Goal: Task Accomplishment & Management: Use online tool/utility

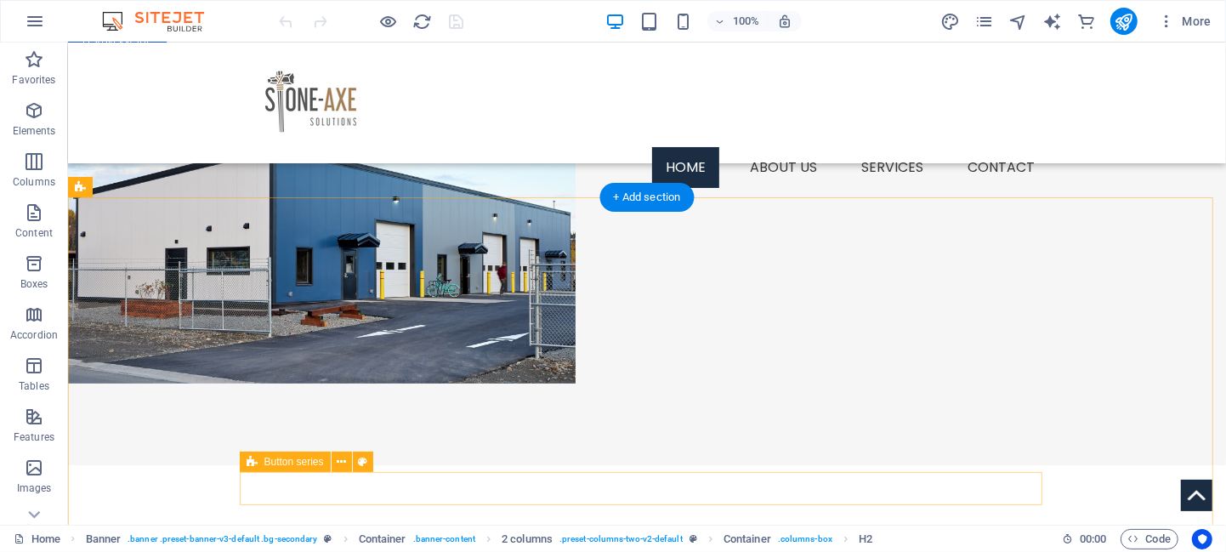
scroll to position [450, 0]
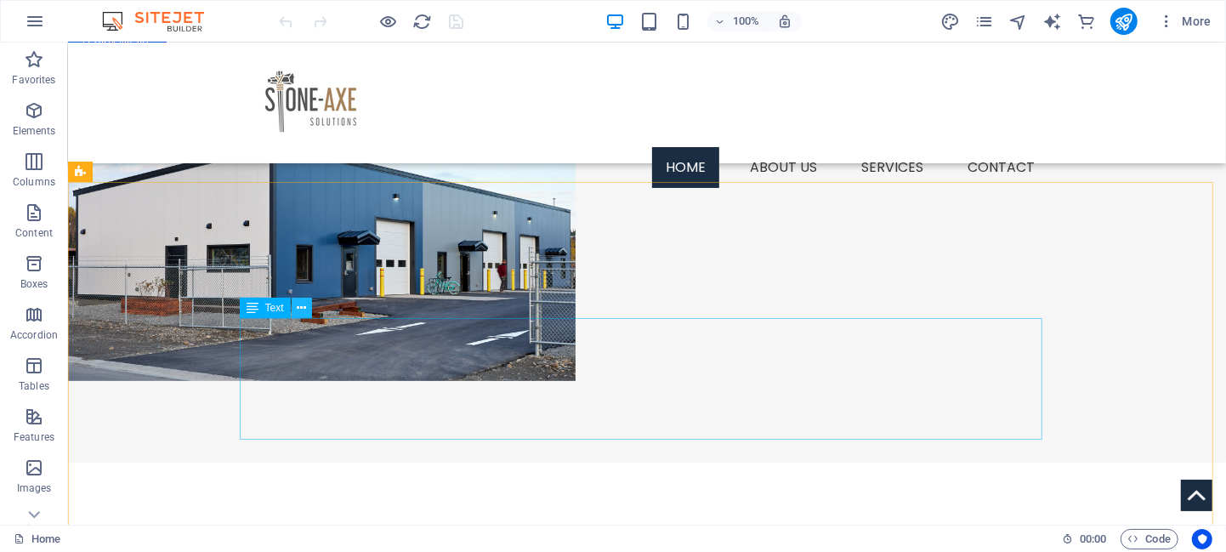
click at [305, 309] on icon at bounding box center [301, 308] width 9 height 18
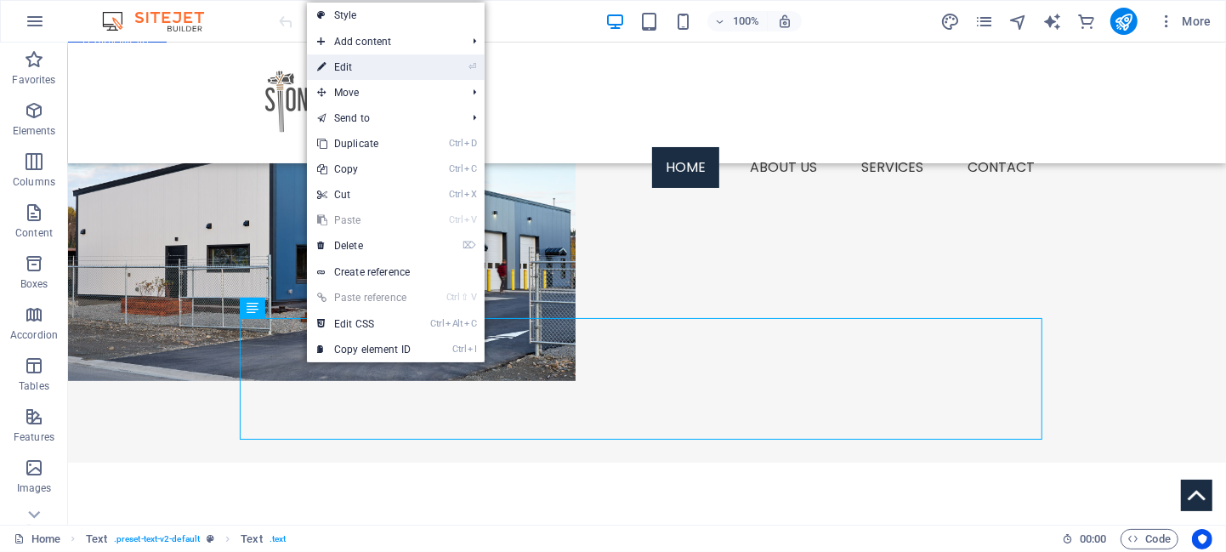
click at [354, 72] on link "⏎ Edit" at bounding box center [364, 67] width 114 height 26
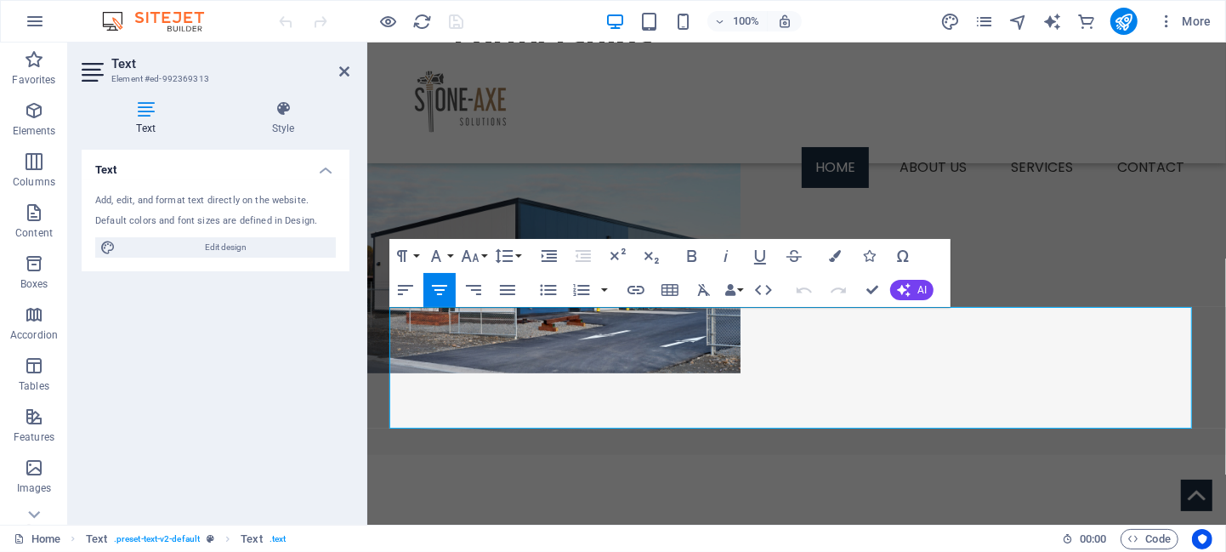
scroll to position [492, 0]
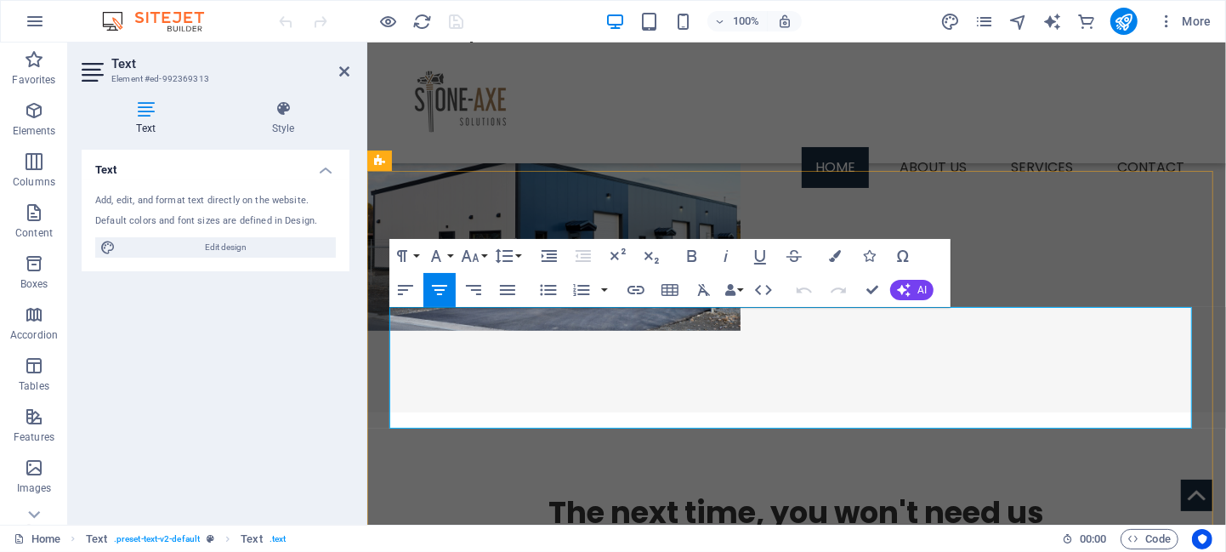
drag, startPoint x: 875, startPoint y: 414, endPoint x: 396, endPoint y: 322, distance: 487.3
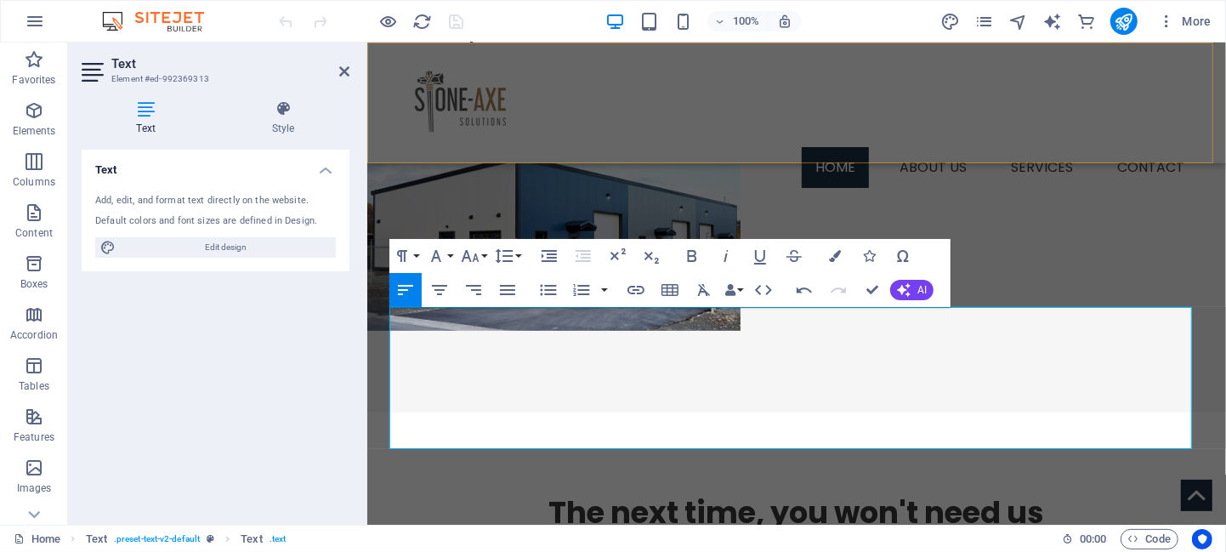
scroll to position [8481, 0]
drag, startPoint x: 940, startPoint y: 315, endPoint x: 908, endPoint y: 311, distance: 32.5
click at [729, 258] on icon "button" at bounding box center [726, 256] width 20 height 20
drag, startPoint x: 587, startPoint y: 334, endPoint x: 547, endPoint y: 330, distance: 40.2
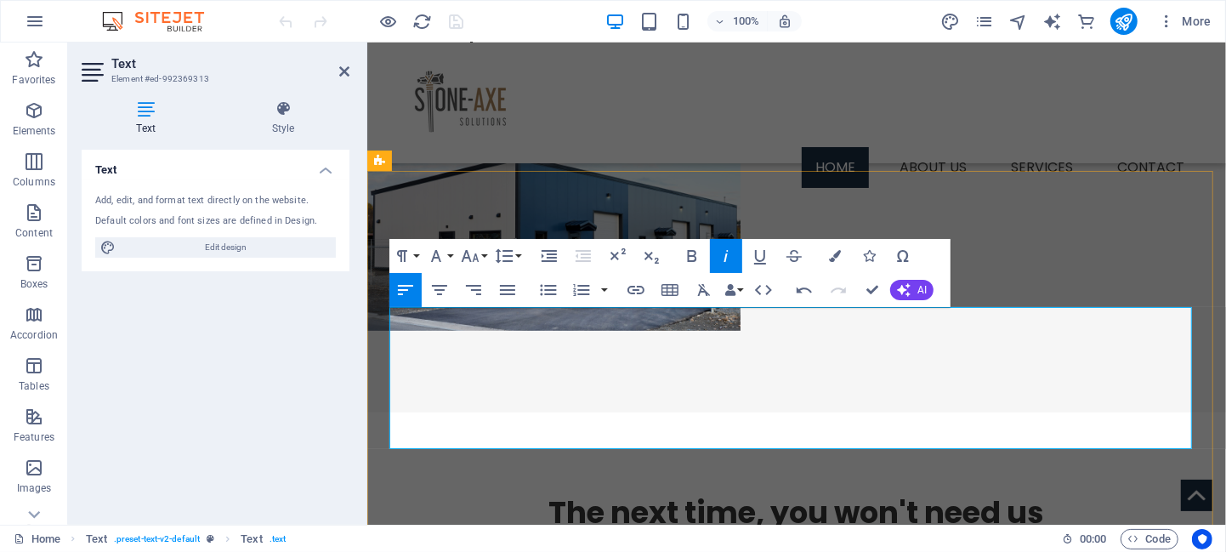
click at [725, 258] on icon "button" at bounding box center [725, 256] width 4 height 12
drag, startPoint x: 726, startPoint y: 417, endPoint x: 375, endPoint y: 315, distance: 365.8
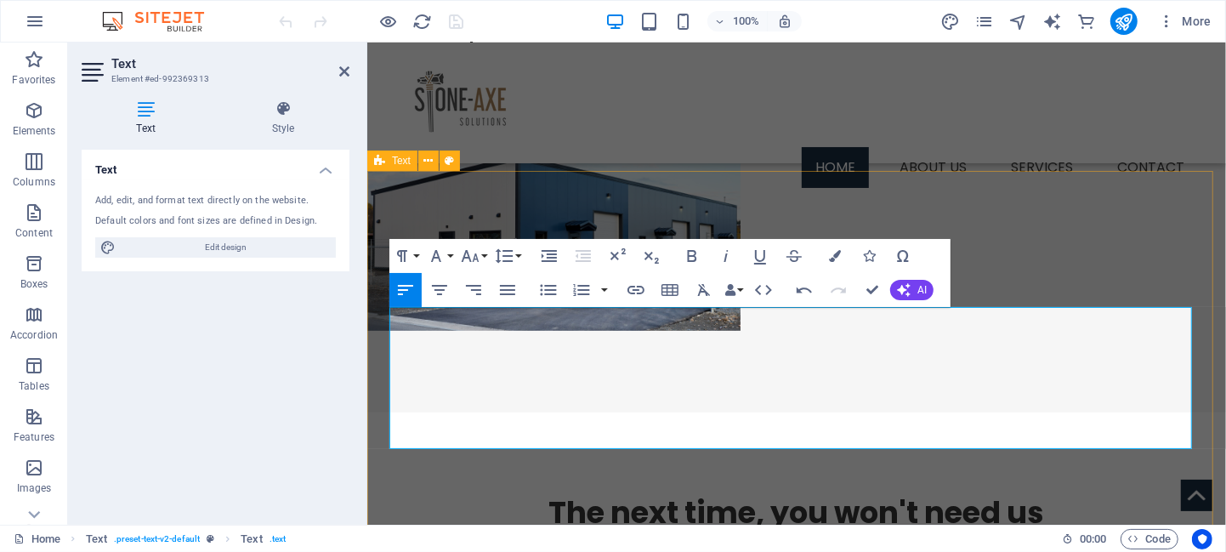
click at [443, 288] on icon "button" at bounding box center [439, 290] width 20 height 20
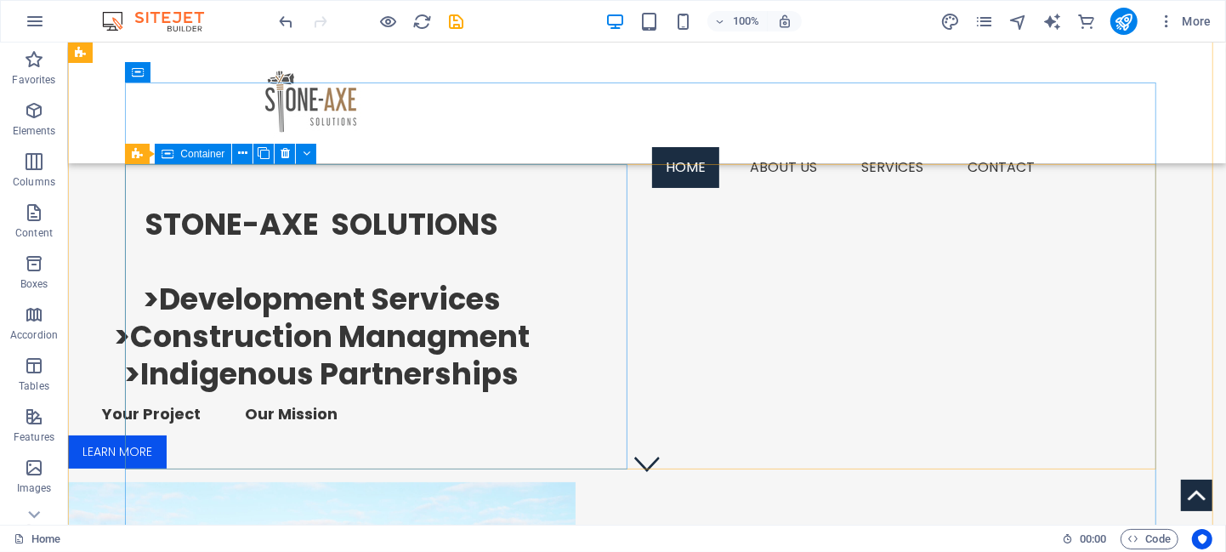
scroll to position [0, 0]
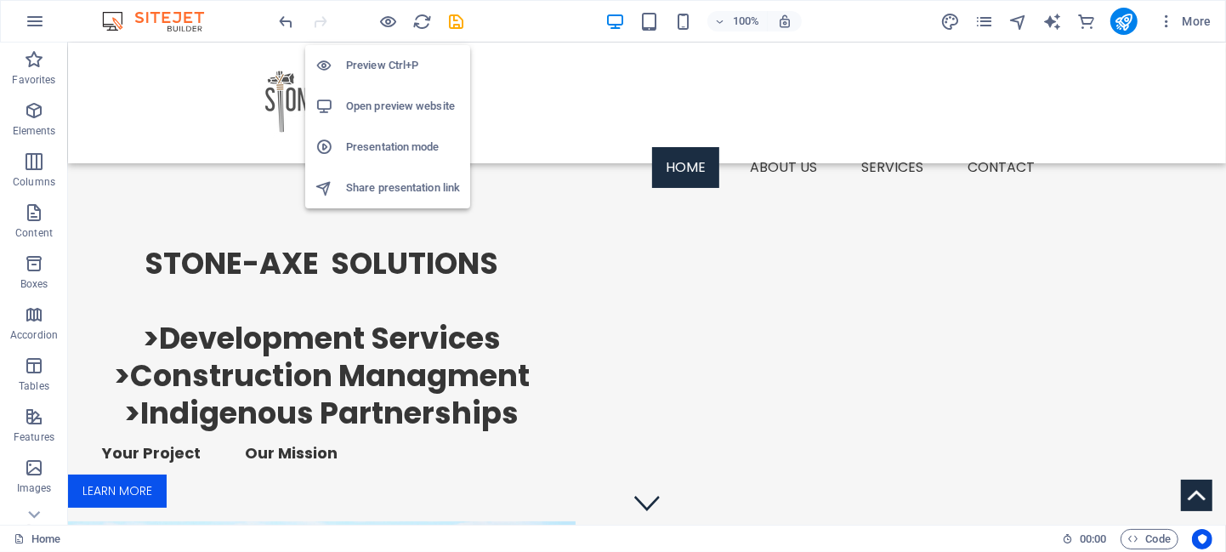
click at [366, 65] on h6 "Preview Ctrl+P" at bounding box center [403, 65] width 114 height 20
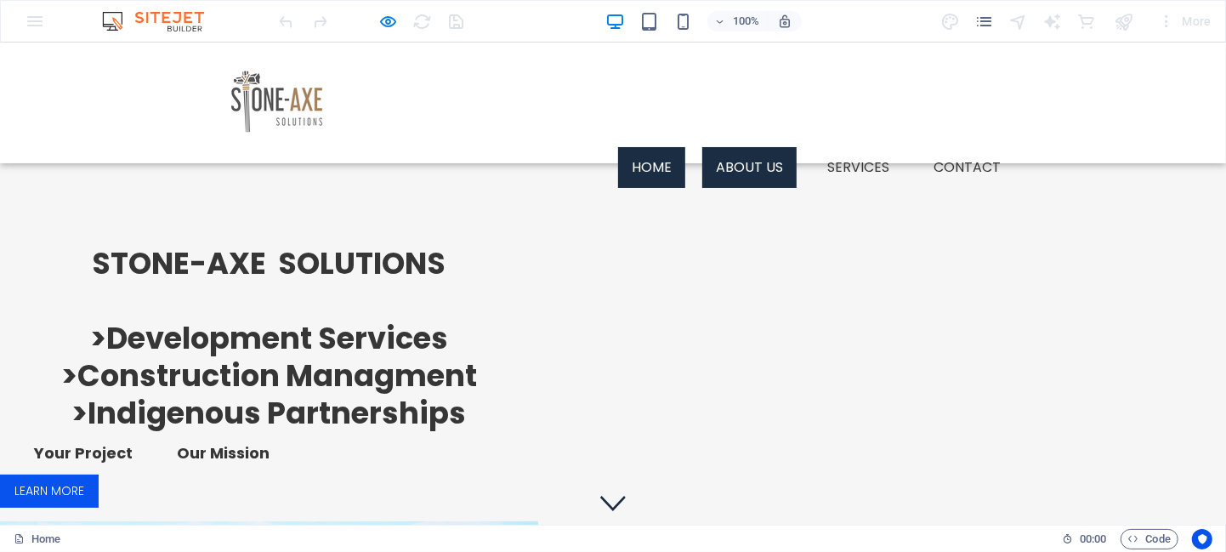
click at [748, 146] on link "About us" at bounding box center [749, 166] width 94 height 41
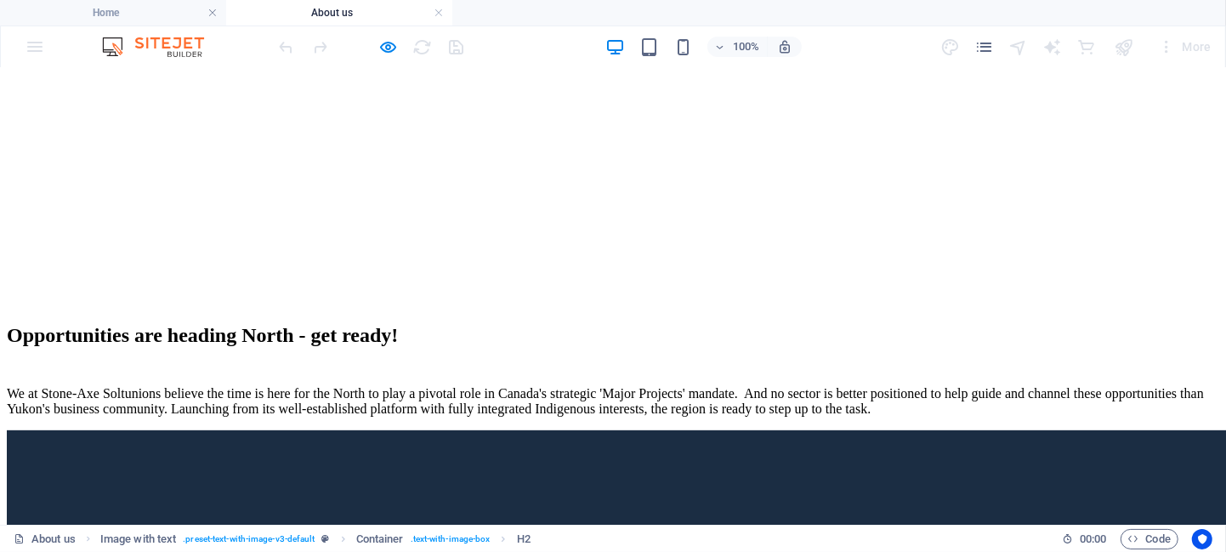
scroll to position [360, 0]
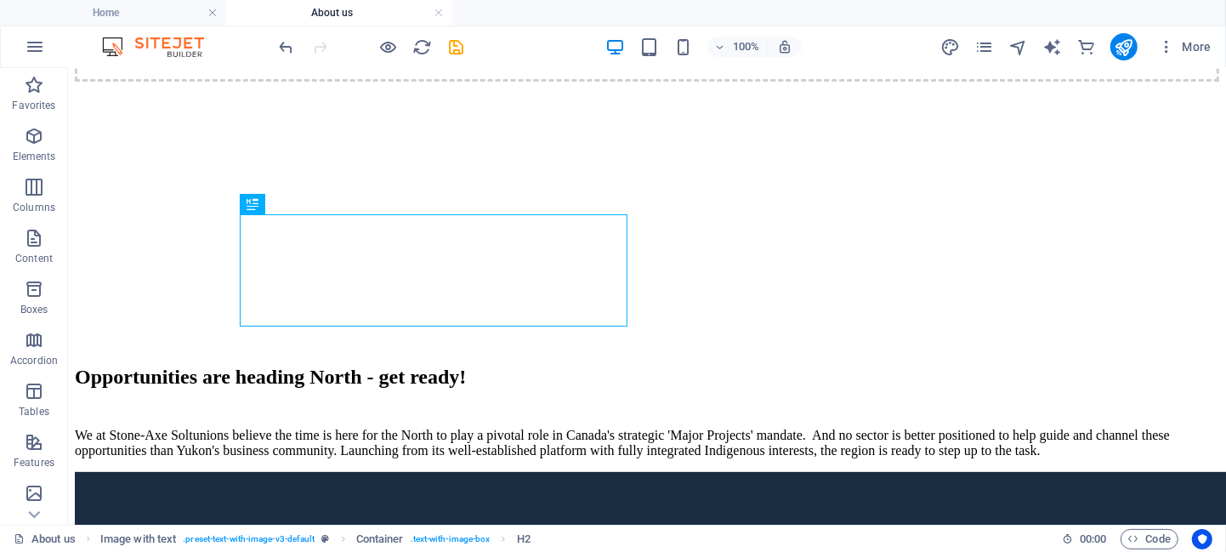
click at [377, 427] on div "We at Stone-Axe Soltunions believe the time is here for the North to play a piv…" at bounding box center [646, 442] width 1144 height 31
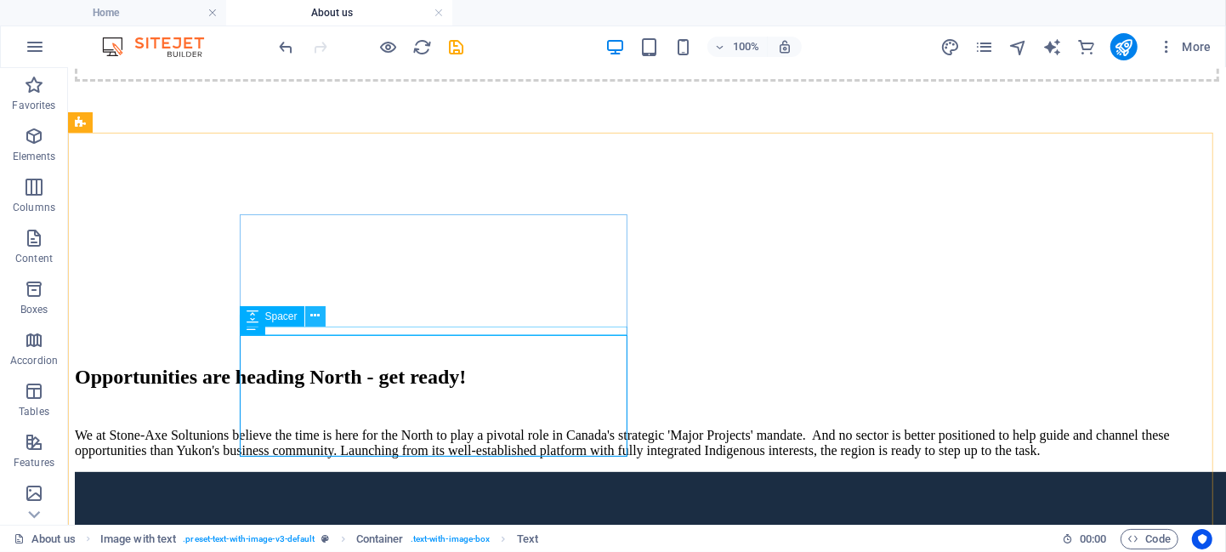
click at [315, 318] on icon at bounding box center [314, 316] width 9 height 18
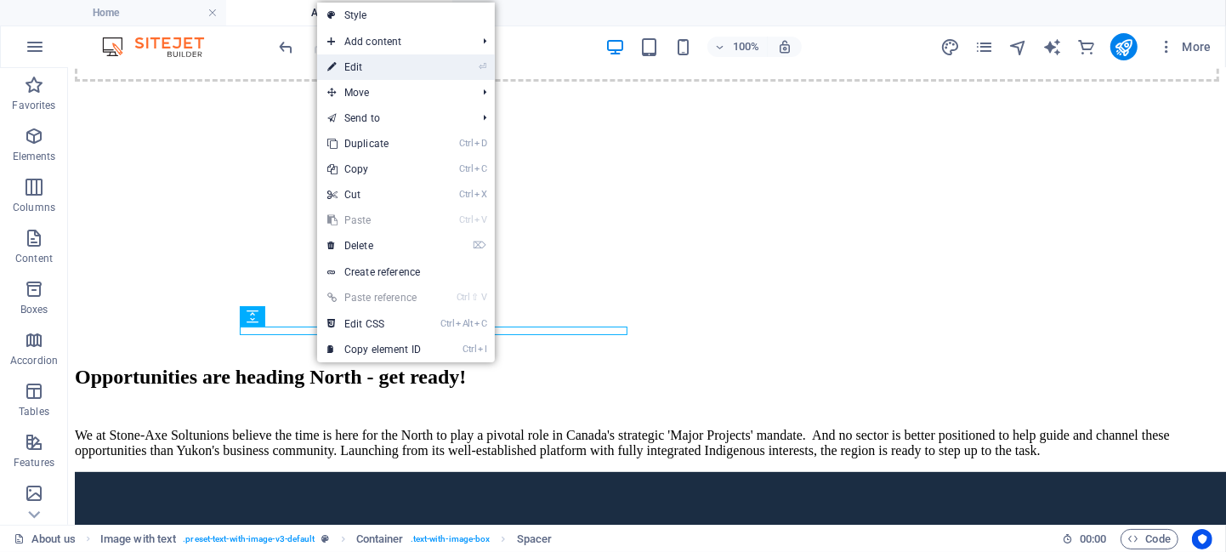
click at [371, 66] on link "⏎ Edit" at bounding box center [374, 67] width 114 height 26
select select "px"
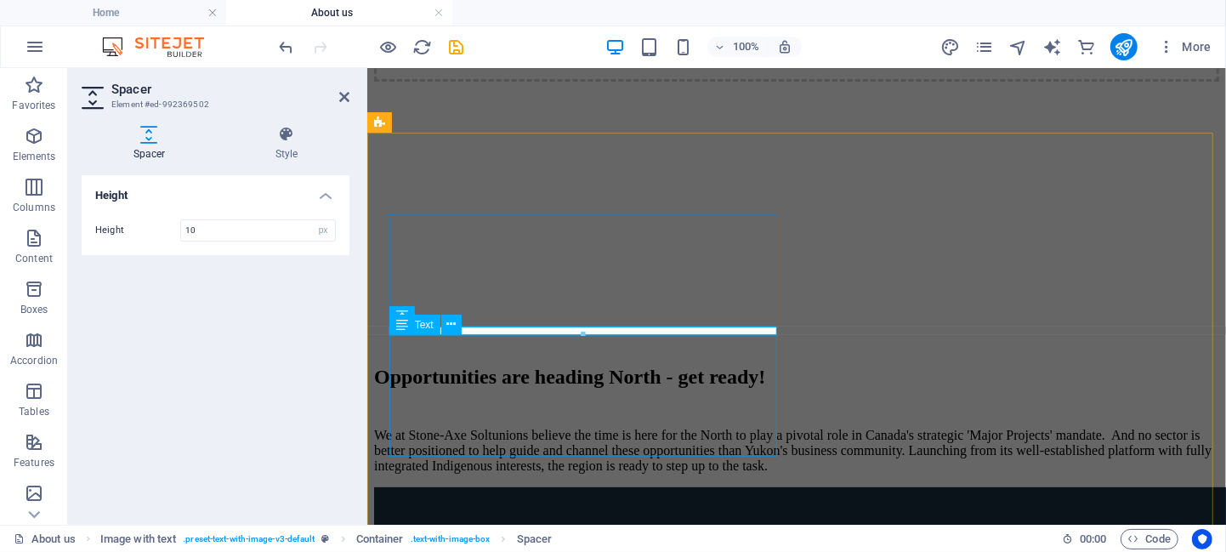
click at [577, 427] on div "We at Stone-Axe Soltunions believe the time is here for the North to play a piv…" at bounding box center [795, 450] width 845 height 46
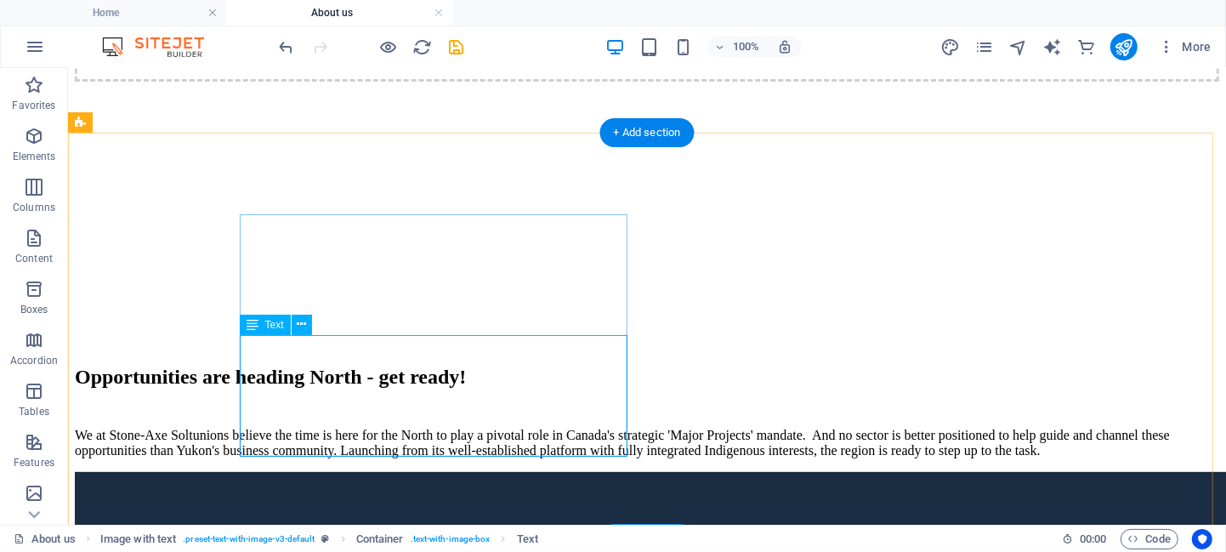
click at [429, 427] on div "We at Stone-Axe Soltunions believe the time is here for the North to play a piv…" at bounding box center [646, 442] width 1144 height 31
click at [301, 328] on icon at bounding box center [301, 324] width 9 height 18
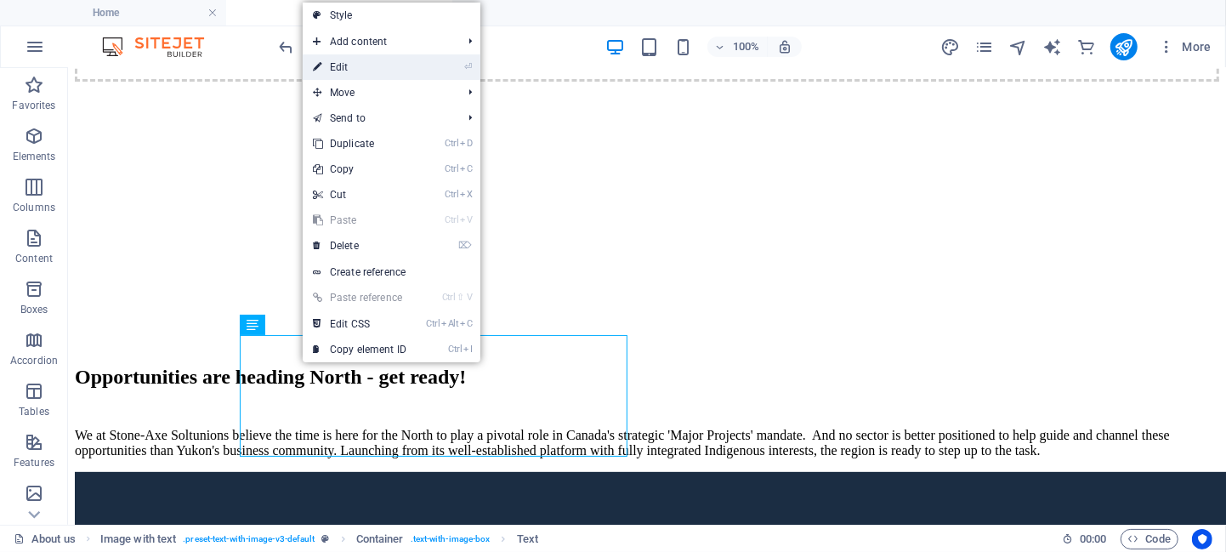
click at [346, 75] on link "⏎ Edit" at bounding box center [360, 67] width 114 height 26
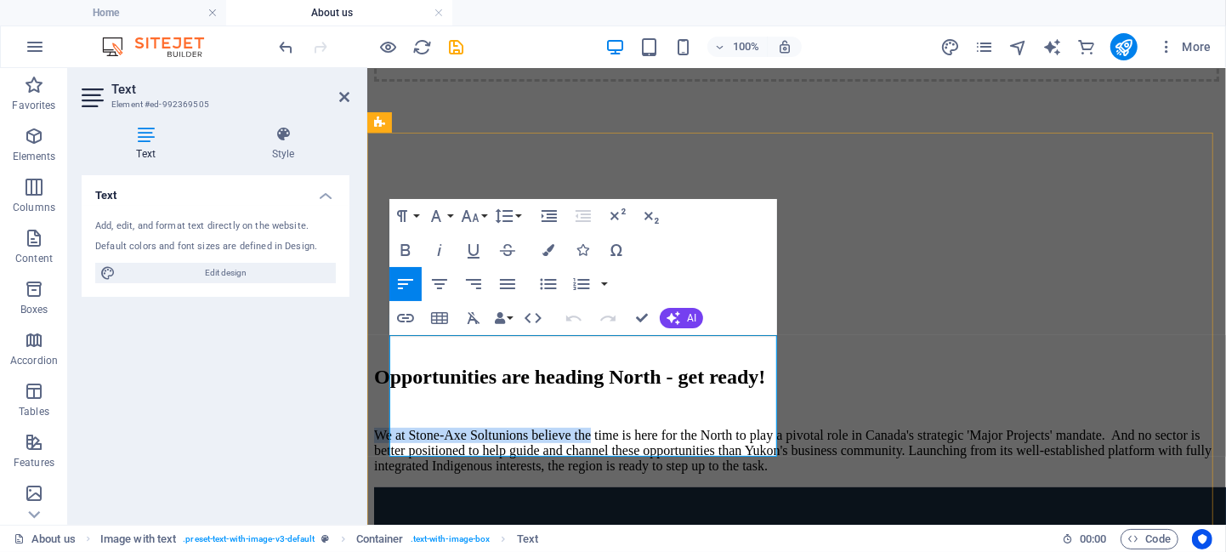
drag, startPoint x: 614, startPoint y: 342, endPoint x: 388, endPoint y: 343, distance: 225.3
click at [388, 427] on p "We at Stone-Axe Soltunions believe the time is here for the North to play a piv…" at bounding box center [795, 450] width 845 height 46
click at [564, 427] on p "The time is here for the North to play a pivotal role in Canada's strategic 'Ma…" at bounding box center [795, 450] width 845 height 46
click at [581, 440] on p "The time is here for the North to play a pivotal role in Canada's strategic 'Ma…" at bounding box center [795, 450] width 845 height 46
drag, startPoint x: 581, startPoint y: 440, endPoint x: 574, endPoint y: 453, distance: 14.5
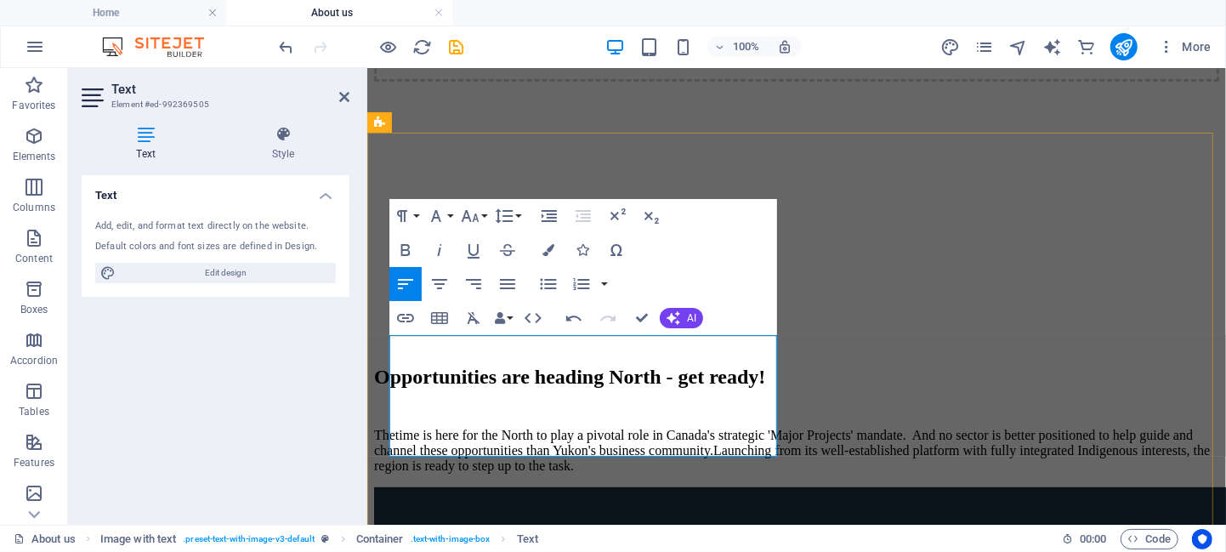
click at [574, 453] on p "The time is here for the North to play a pivotal role in Canada's strategic 'Ma…" at bounding box center [795, 450] width 845 height 46
click at [561, 439] on p "The time is here for the North to play a pivotal role in Canada's strategic 'Ma…" at bounding box center [795, 450] width 845 height 46
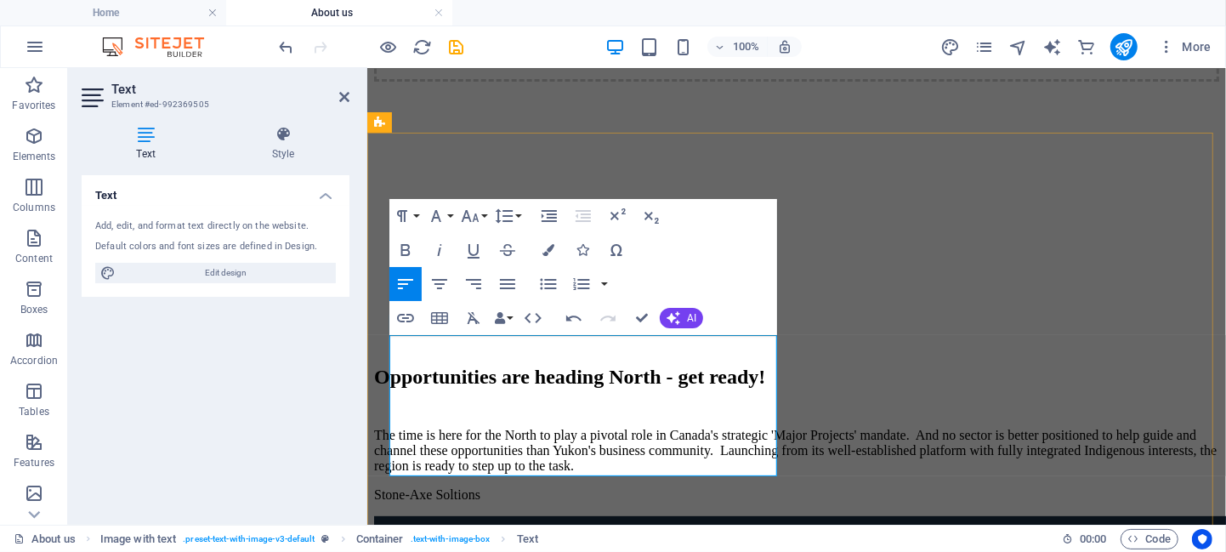
click at [517, 486] on p "Stone-Axe Soltions" at bounding box center [795, 493] width 845 height 15
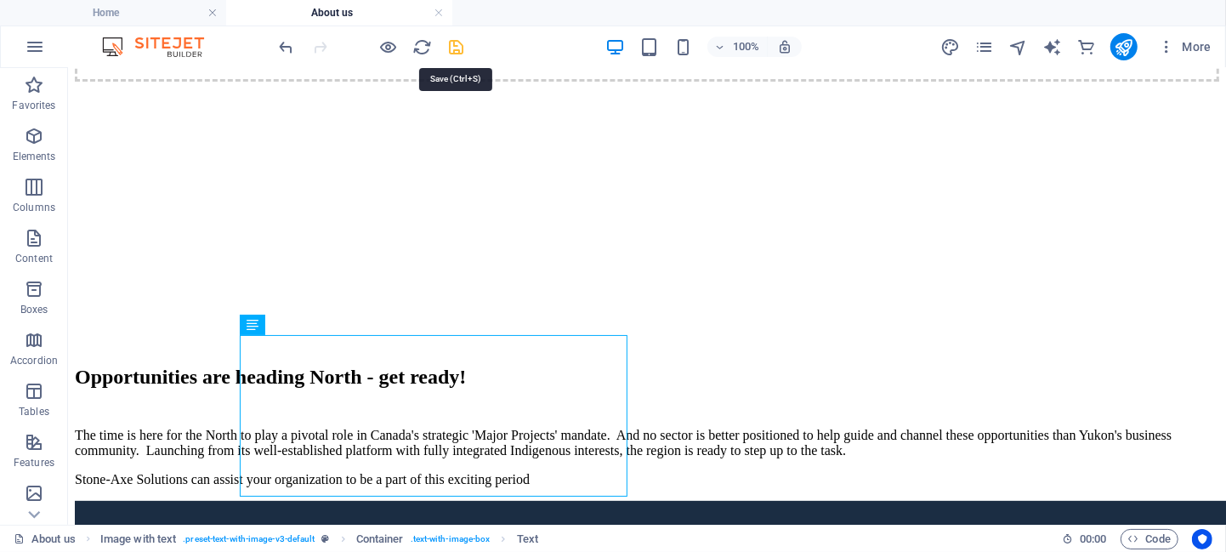
click at [457, 43] on icon "save" at bounding box center [457, 47] width 20 height 20
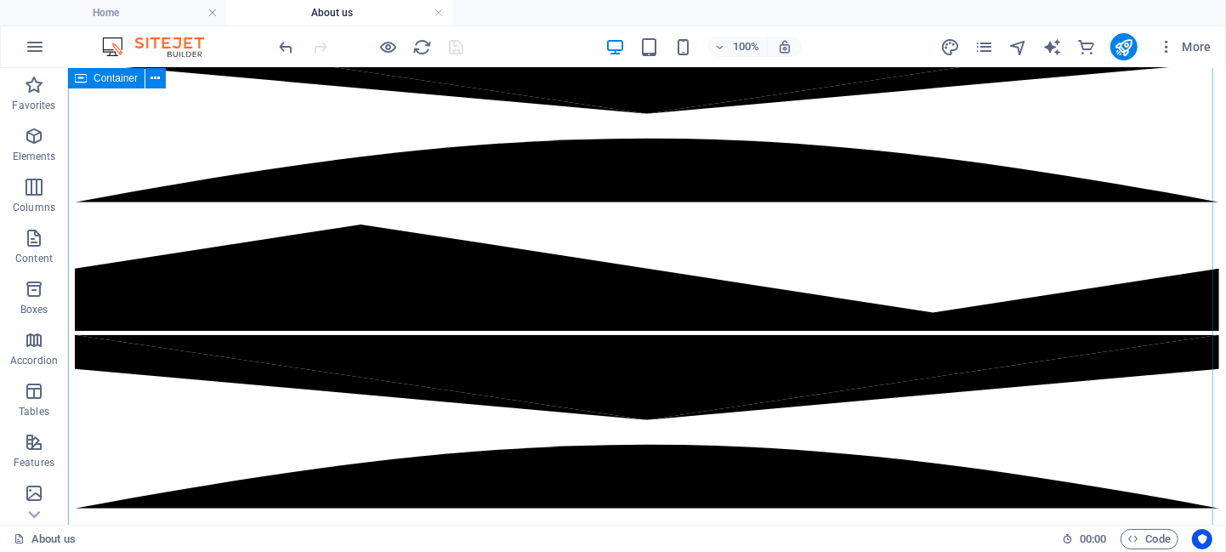
scroll to position [1291, 0]
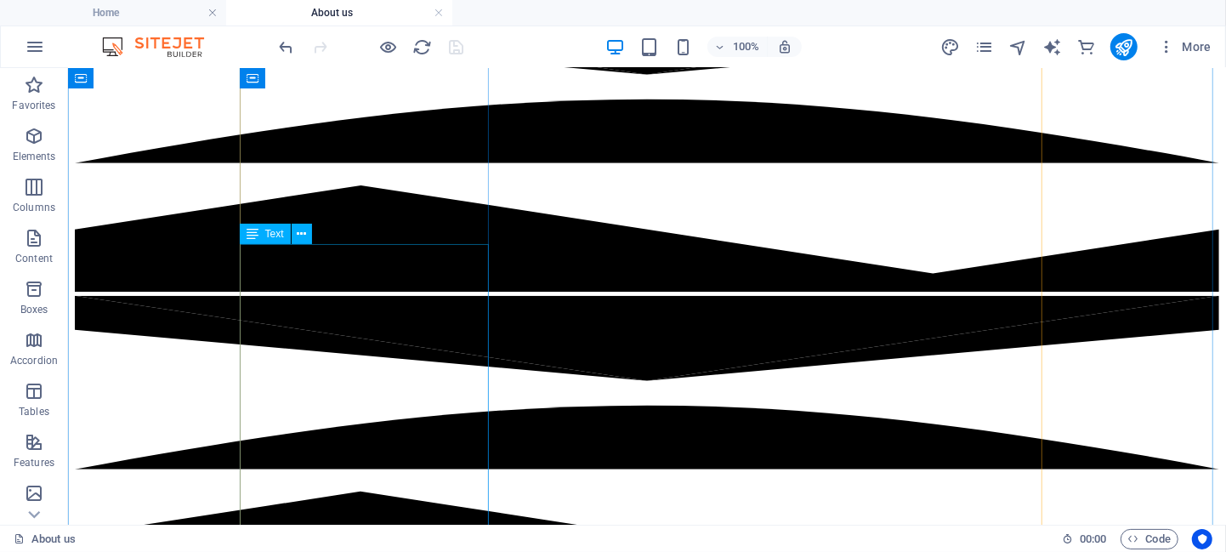
click at [302, 234] on icon at bounding box center [301, 234] width 9 height 18
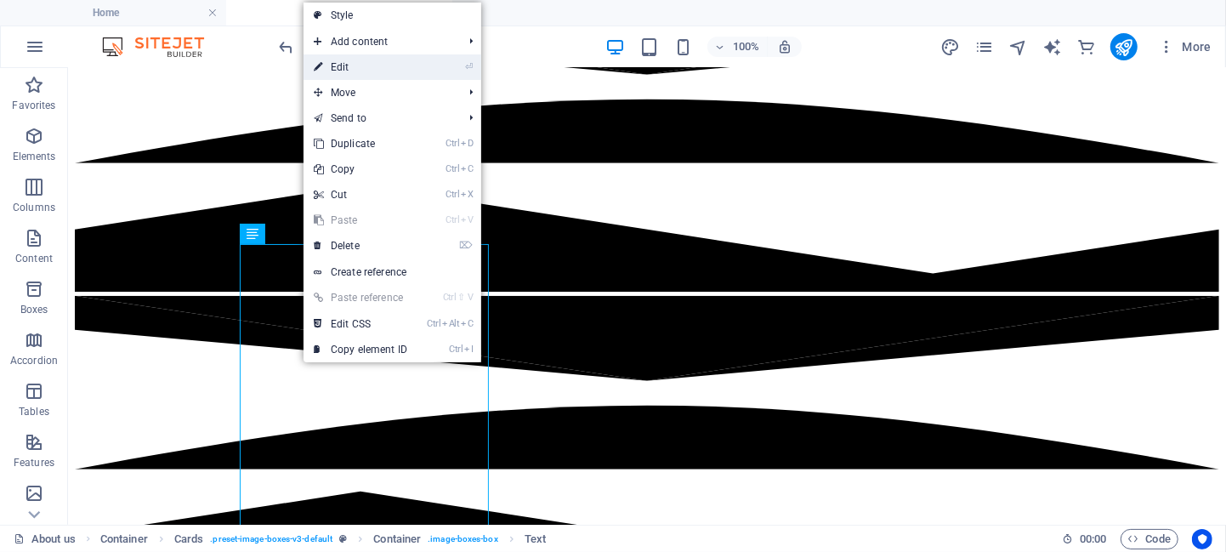
click at [363, 73] on link "⏎ Edit" at bounding box center [360, 67] width 114 height 26
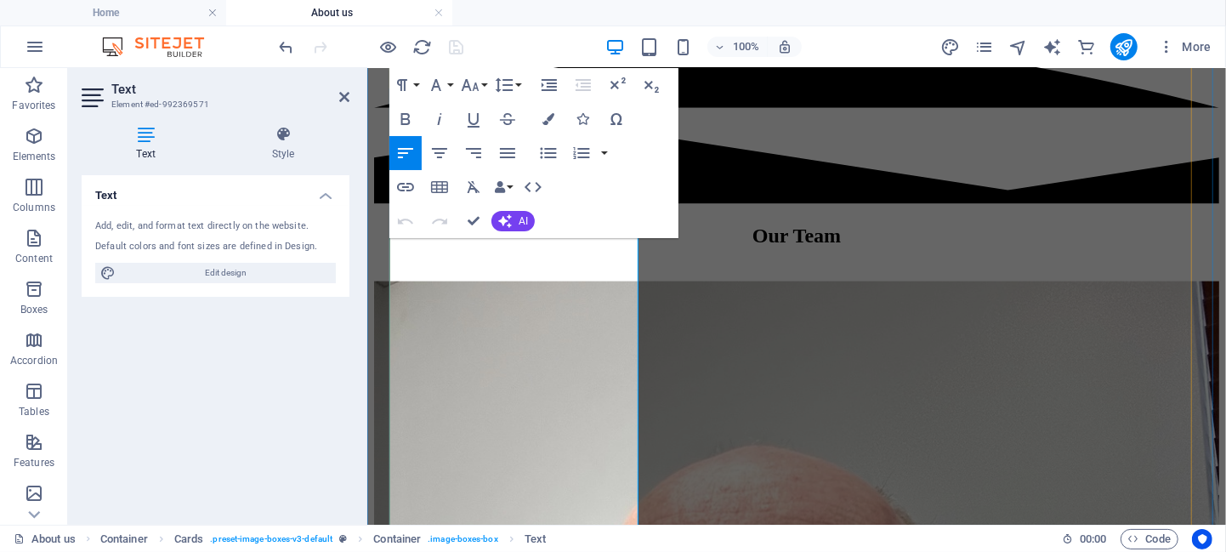
scroll to position [1582, 0]
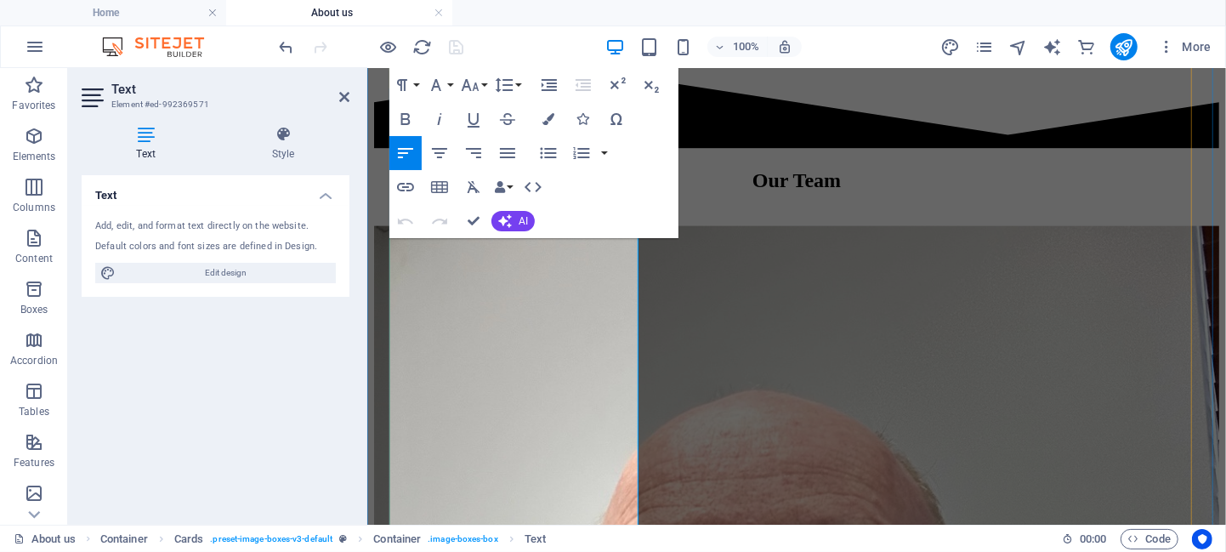
drag, startPoint x: 472, startPoint y: 429, endPoint x: 399, endPoint y: 342, distance: 114.1
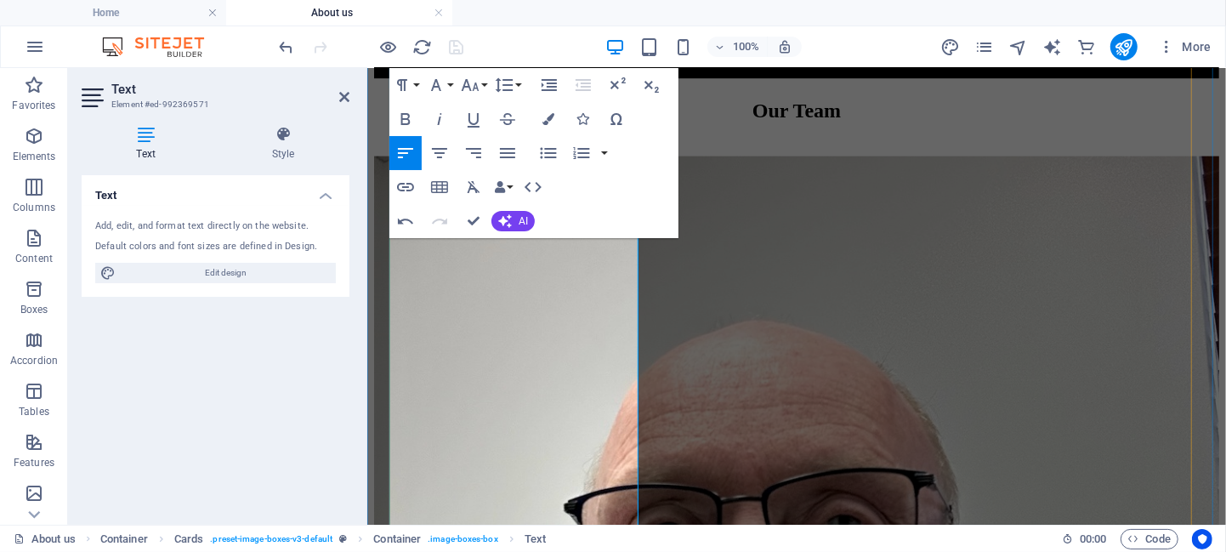
scroll to position [1653, 0]
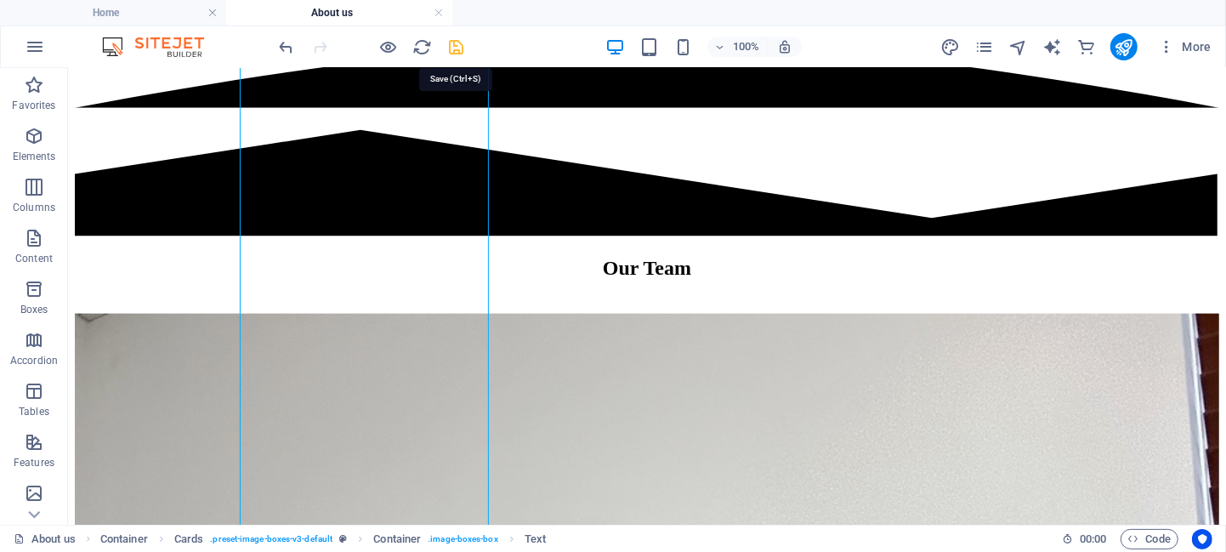
click at [456, 45] on icon "save" at bounding box center [457, 47] width 20 height 20
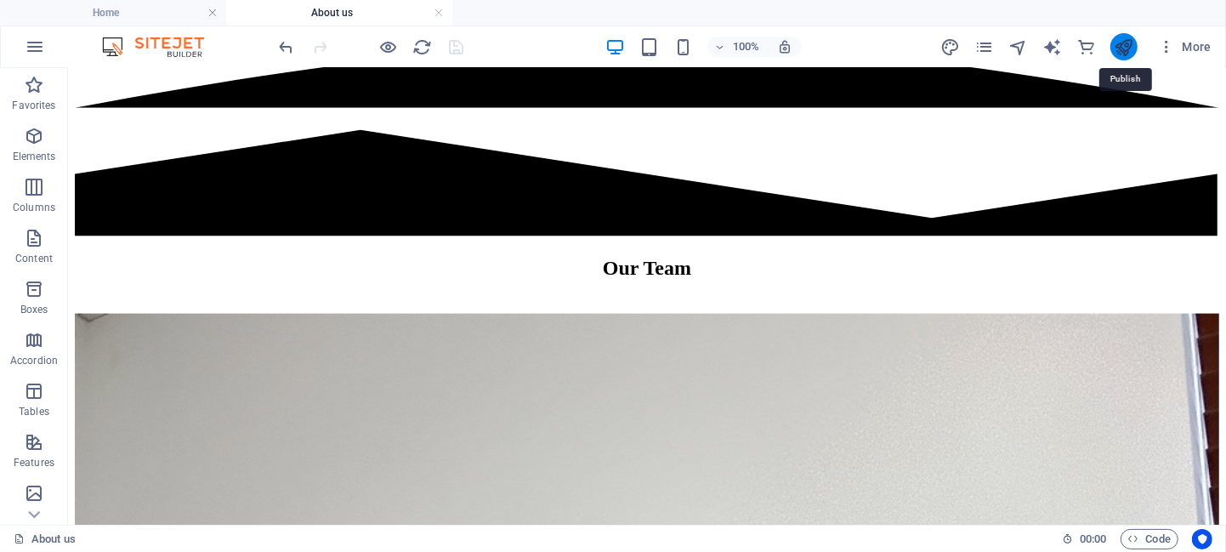
click at [1121, 48] on icon "publish" at bounding box center [1124, 47] width 20 height 20
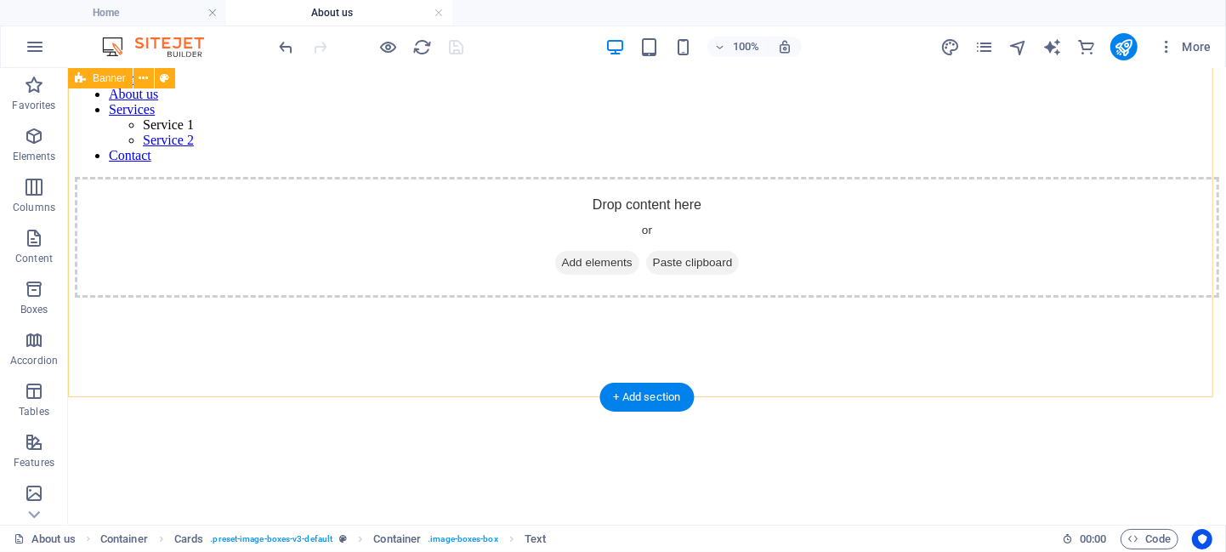
scroll to position [0, 0]
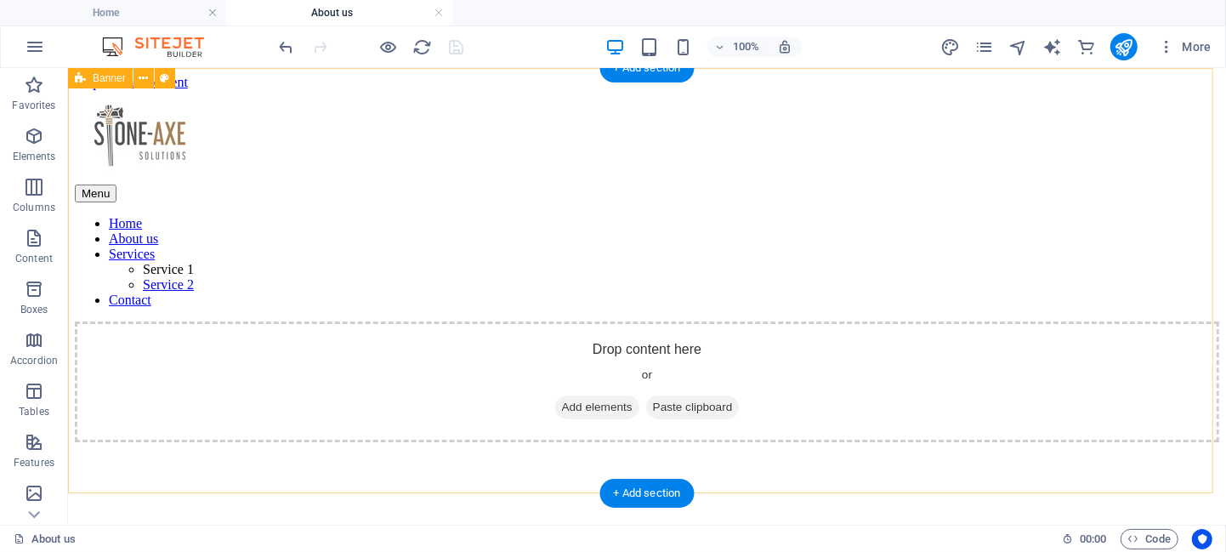
click at [315, 393] on div "Drop content here or Add elements Paste clipboard" at bounding box center [646, 514] width 1144 height 388
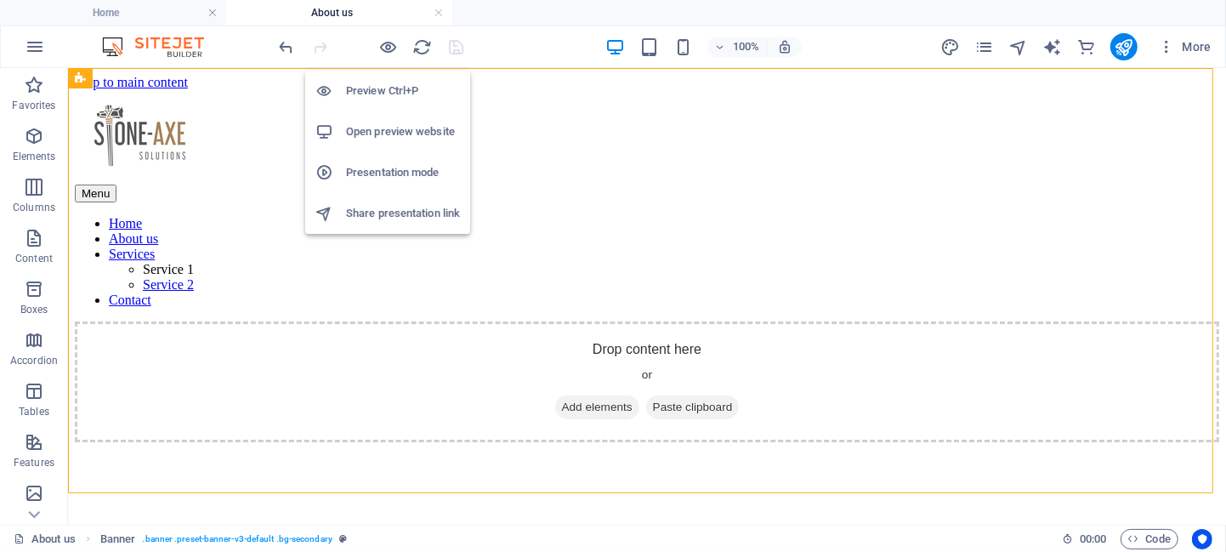
click at [381, 94] on h6 "Preview Ctrl+P" at bounding box center [403, 91] width 114 height 20
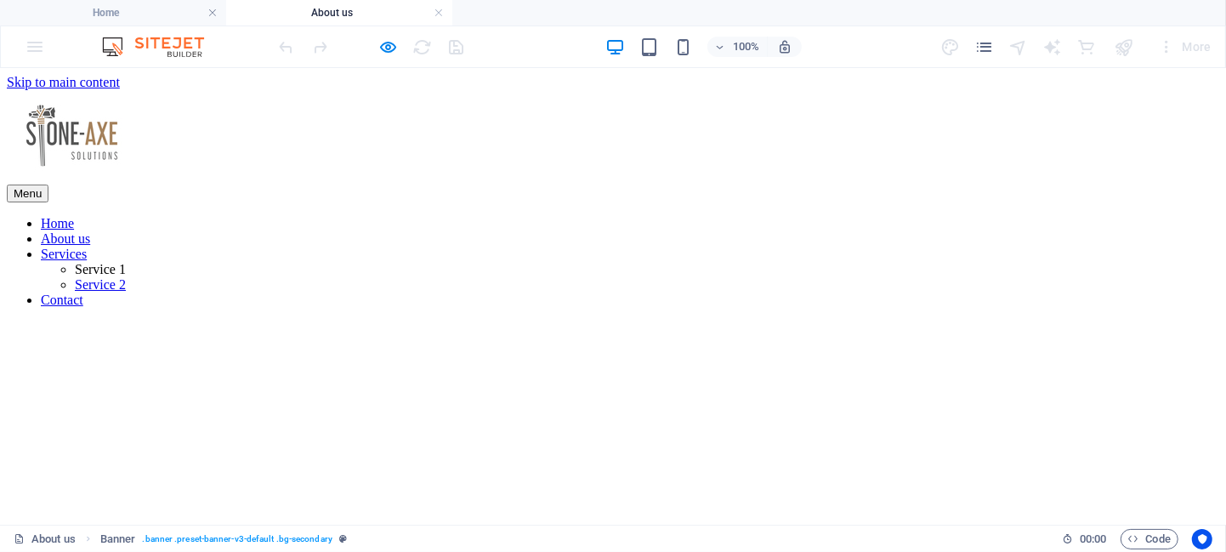
click at [74, 215] on link "Home" at bounding box center [57, 222] width 33 height 14
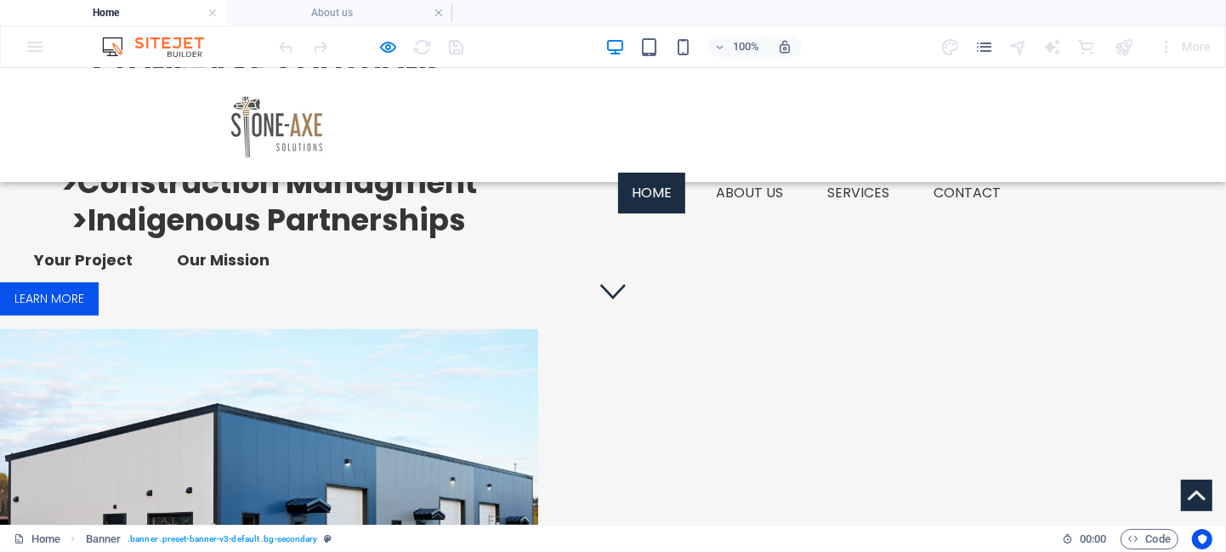
scroll to position [216, 0]
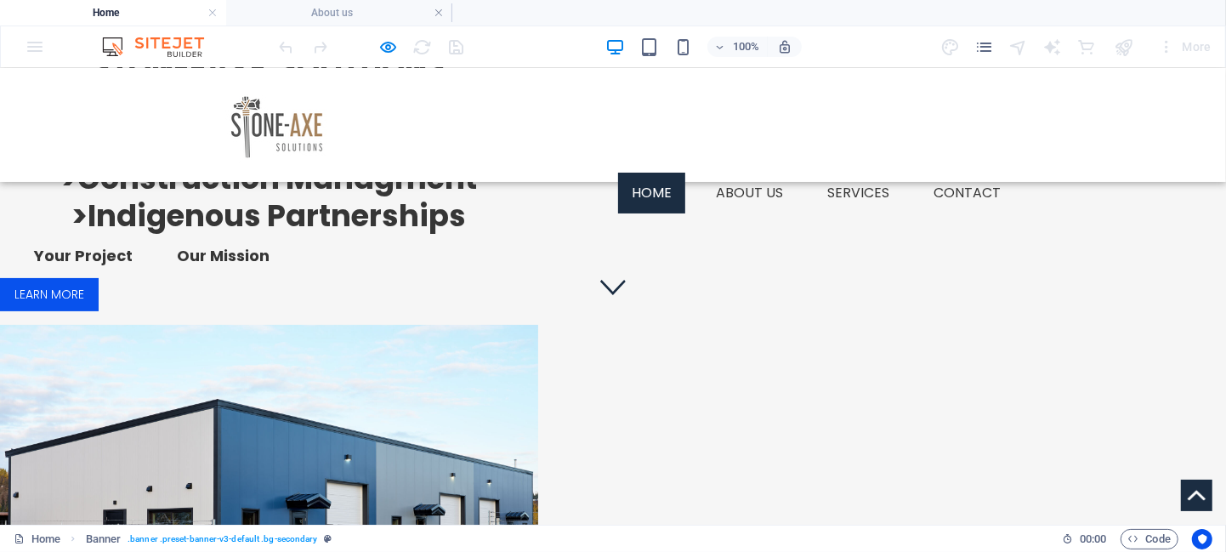
click at [332, 451] on div "STONE-AXE SOLUTIONS >Development Services >Construction Managment >Indigenous P…" at bounding box center [551, 349] width 1103 height 768
click at [751, 172] on link "About us" at bounding box center [749, 192] width 94 height 41
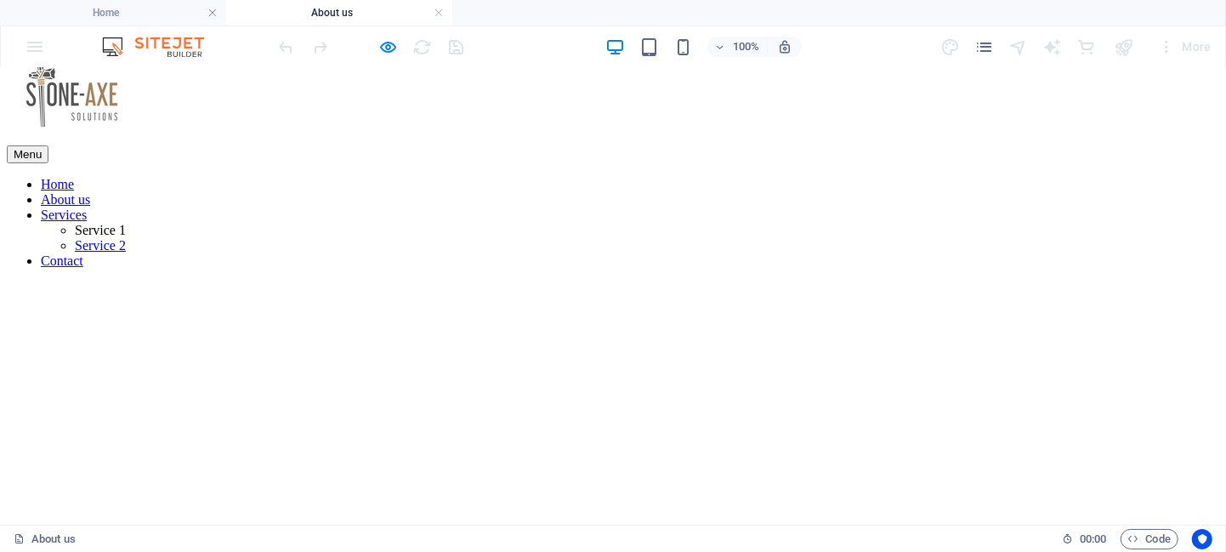
scroll to position [0, 0]
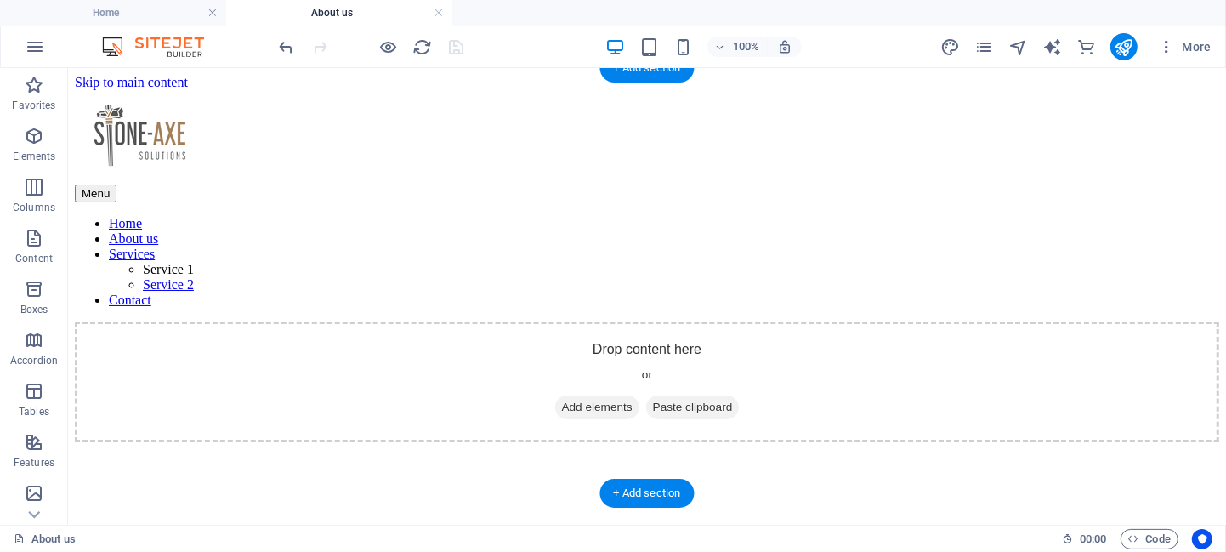
click at [228, 380] on div "Drop content here or Add elements Paste clipboard" at bounding box center [646, 514] width 1144 height 388
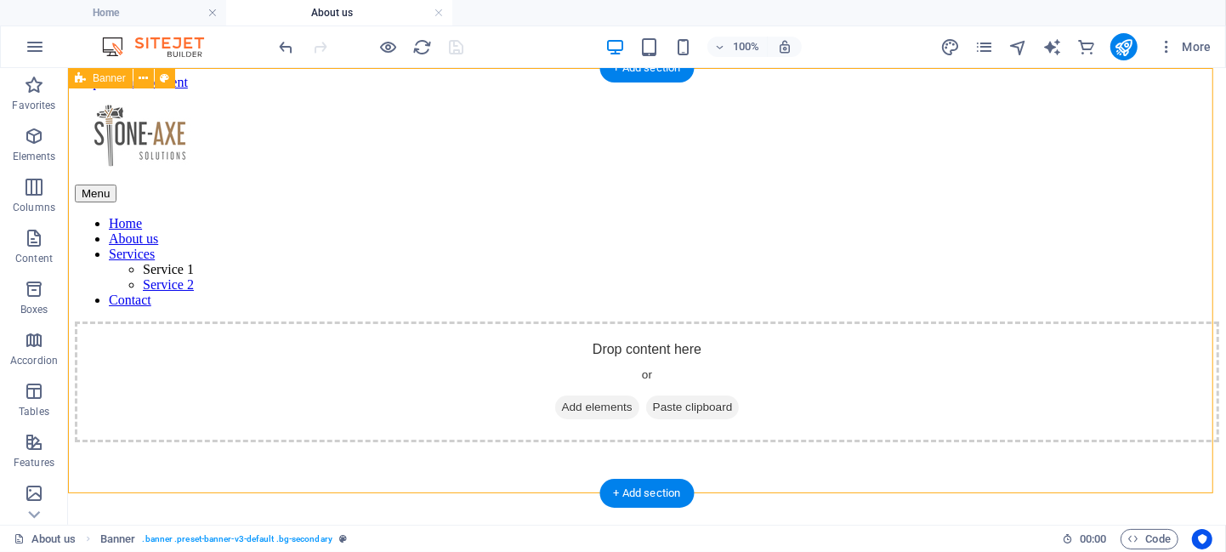
click at [397, 320] on div "Drop content here or Add elements Paste clipboard" at bounding box center [646, 380] width 1144 height 121
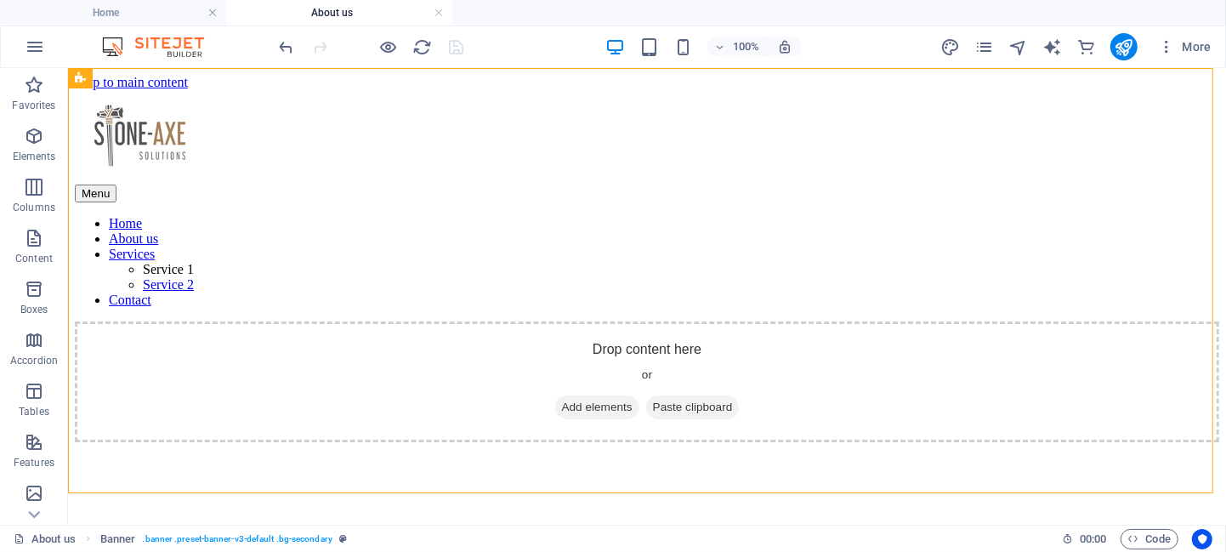
click at [455, 43] on div at bounding box center [371, 46] width 190 height 27
click at [1121, 50] on icon "publish" at bounding box center [1124, 47] width 20 height 20
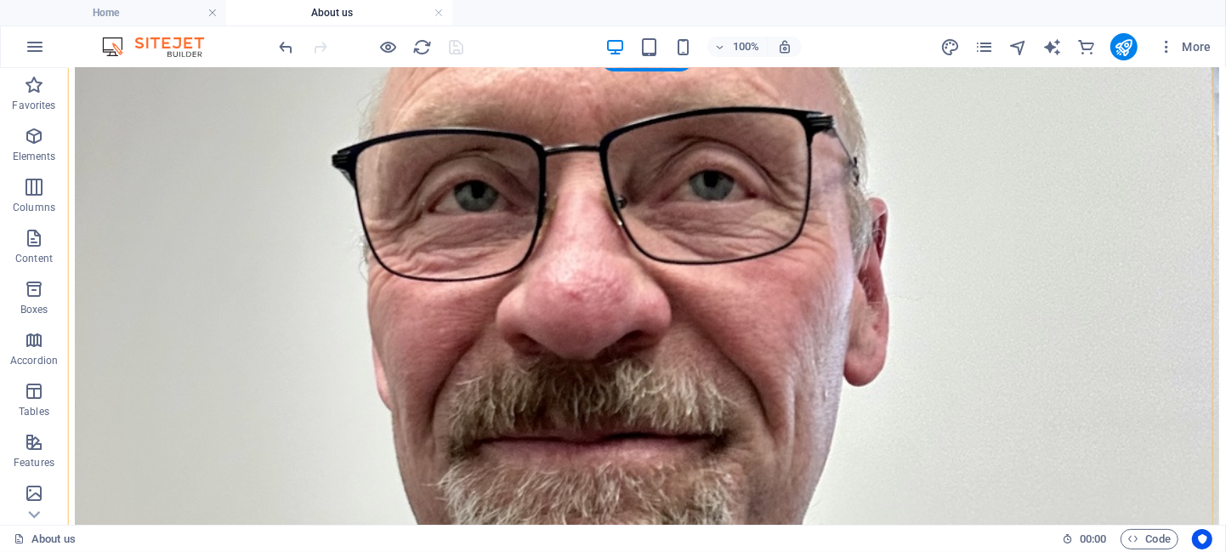
scroll to position [2356, 0]
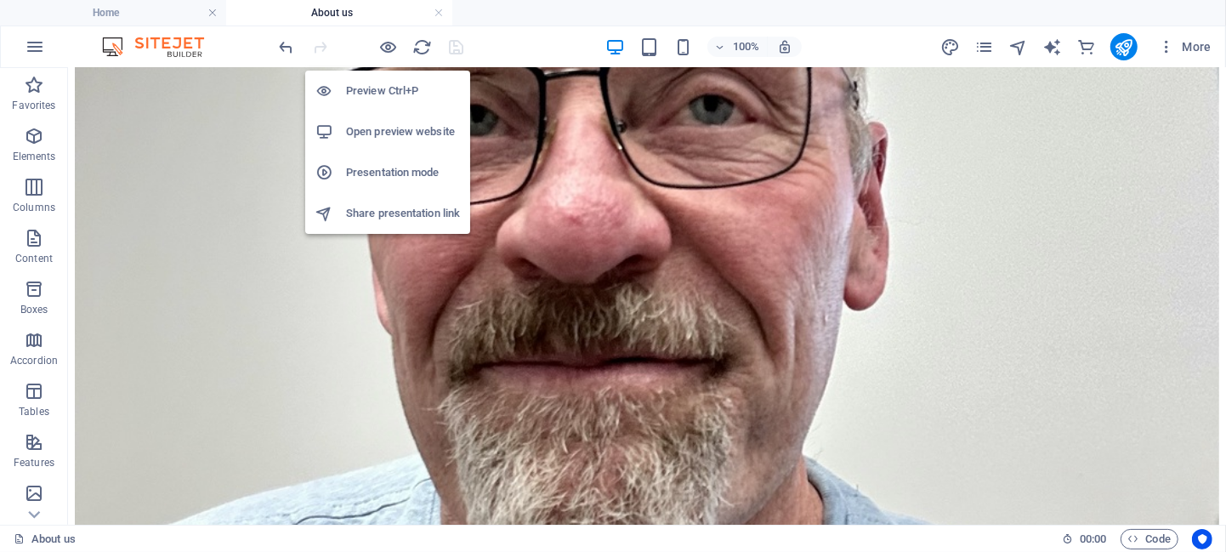
click at [387, 90] on h6 "Preview Ctrl+P" at bounding box center [403, 91] width 114 height 20
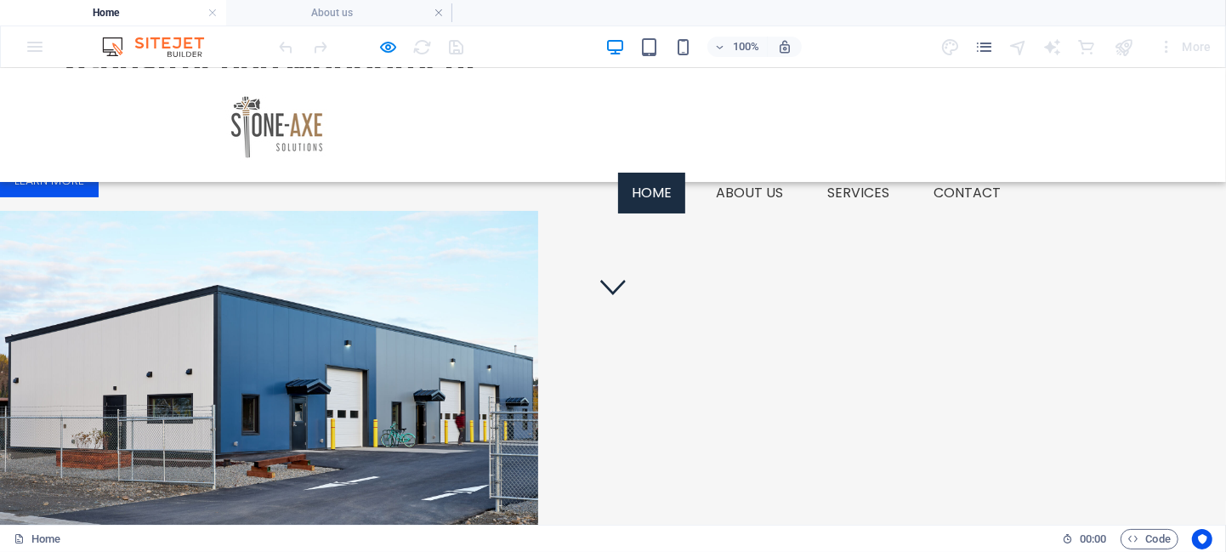
scroll to position [0, 0]
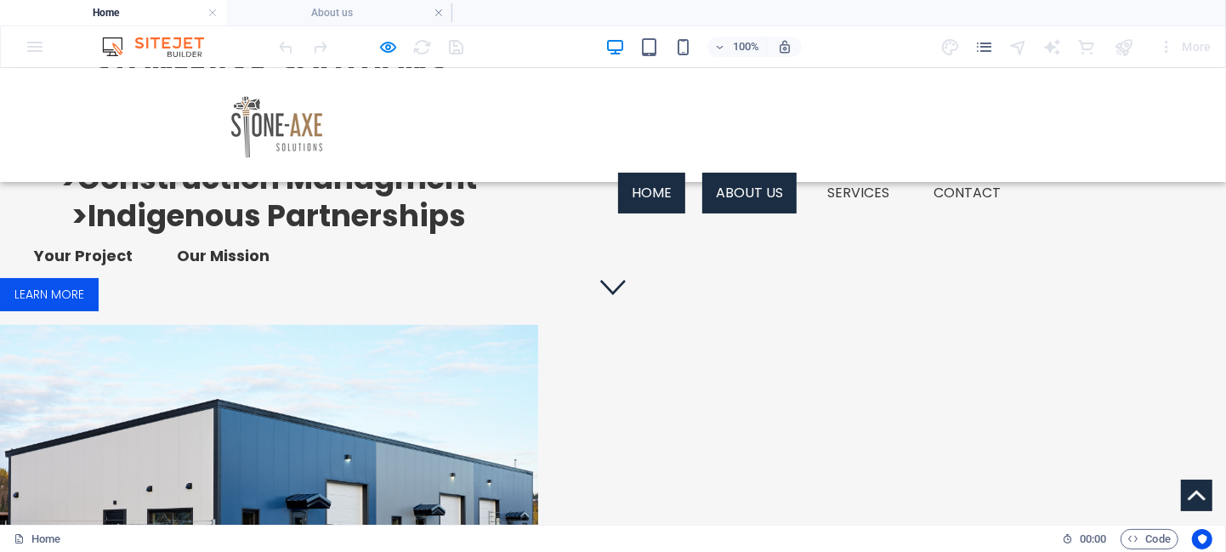
click at [735, 172] on link "About us" at bounding box center [749, 192] width 94 height 41
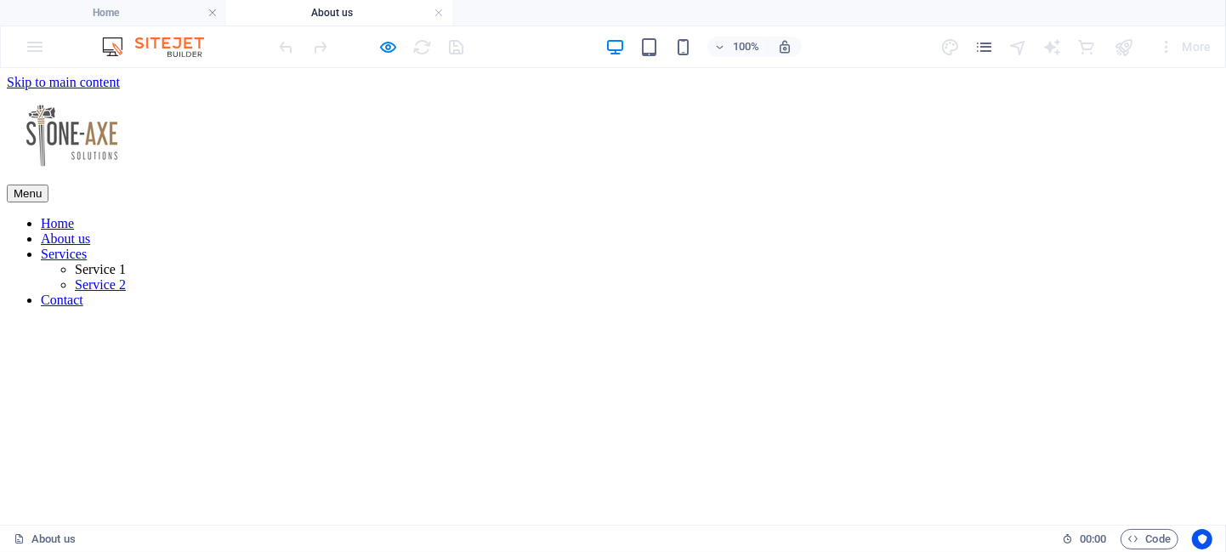
scroll to position [2356, 0]
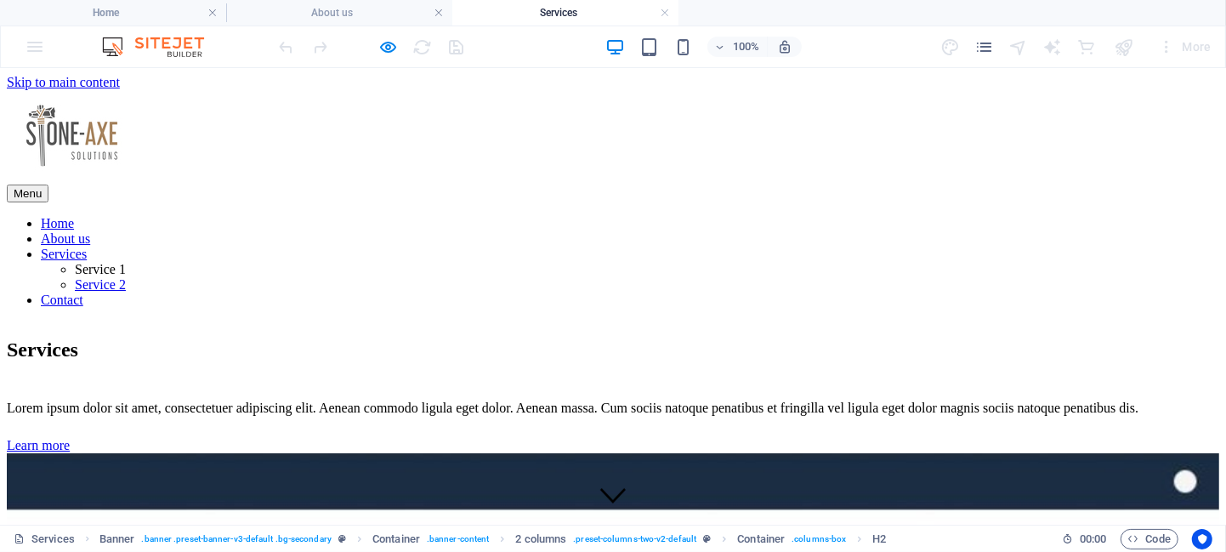
scroll to position [0, 0]
click at [324, 400] on div "Lorem ipsum dolor sit amet, consectetuer adipiscing elit. Aenean commodo ligula…" at bounding box center [613, 407] width 1212 height 15
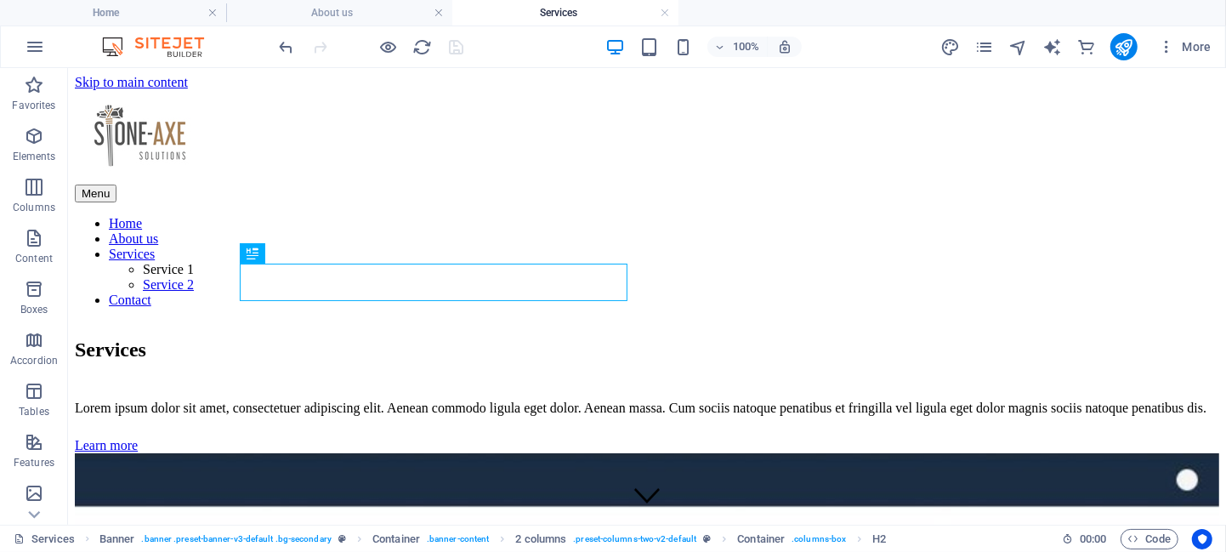
click at [366, 400] on div "Lorem ipsum dolor sit amet, consectetuer adipiscing elit. Aenean commodo ligula…" at bounding box center [646, 407] width 1144 height 15
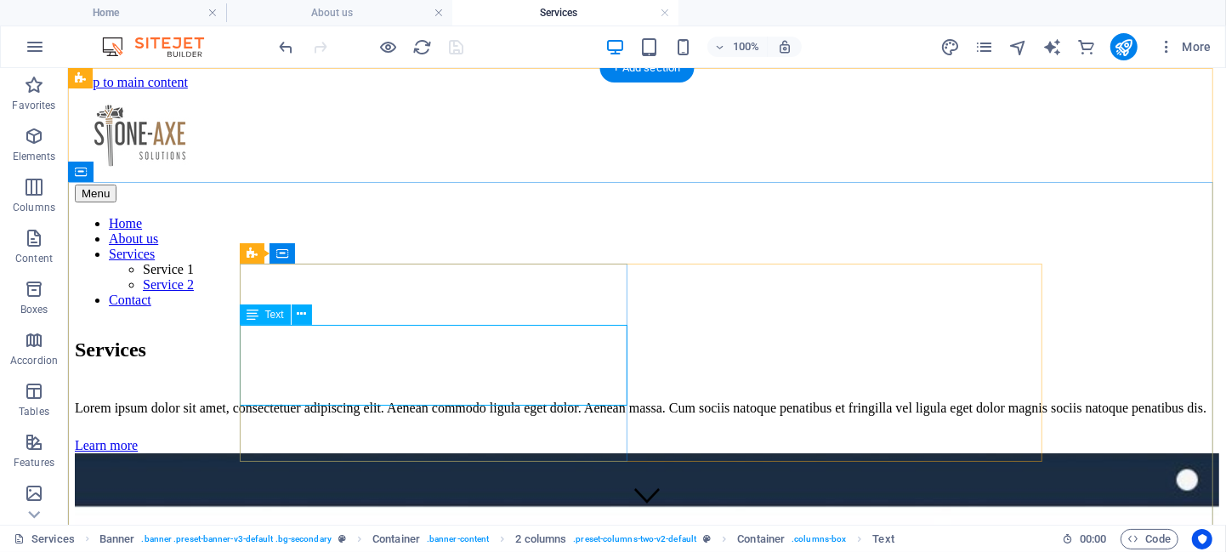
click at [324, 400] on div "Lorem ipsum dolor sit amet, consectetuer adipiscing elit. Aenean commodo ligula…" at bounding box center [646, 407] width 1144 height 15
click at [300, 311] on icon at bounding box center [301, 314] width 9 height 18
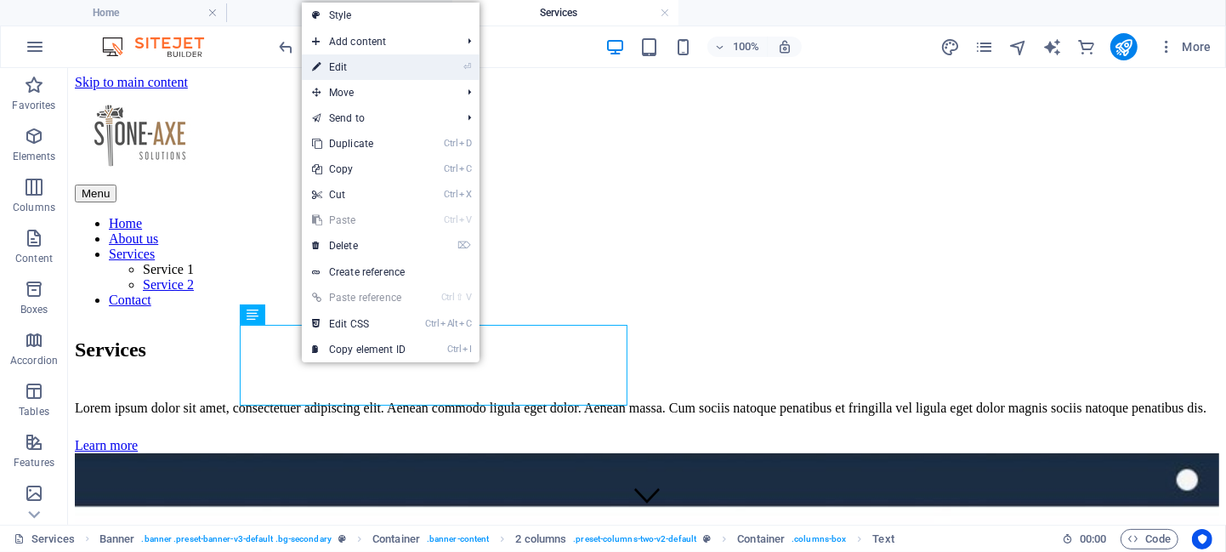
click at [348, 65] on link "⏎ Edit" at bounding box center [359, 67] width 114 height 26
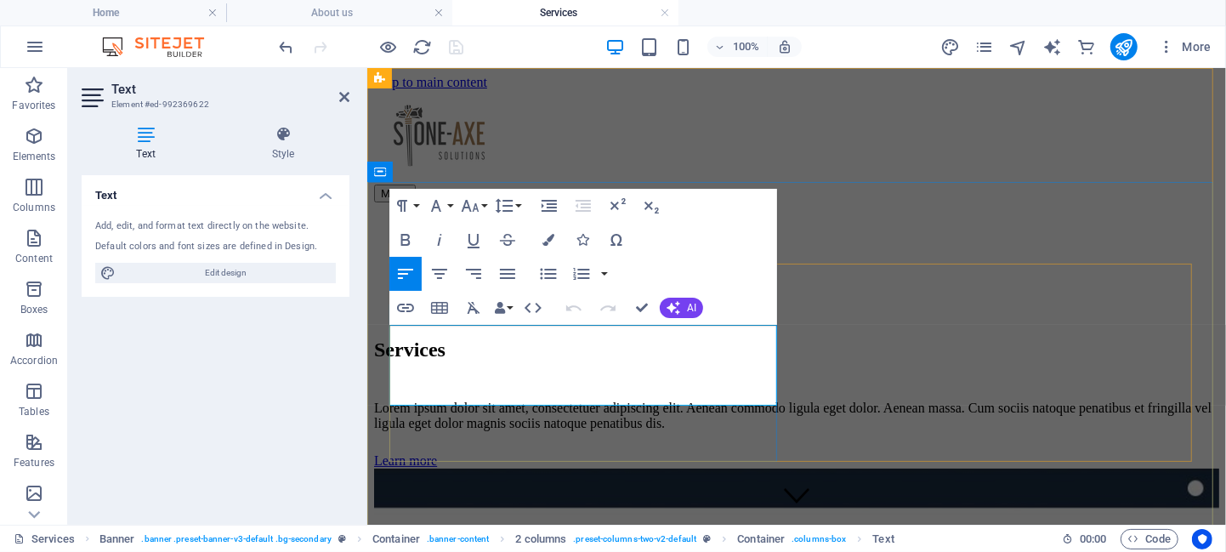
click at [482, 400] on p "Lorem ipsum dolor sit amet, consectetuer adipiscing elit. Aenean commodo ligula…" at bounding box center [795, 415] width 845 height 31
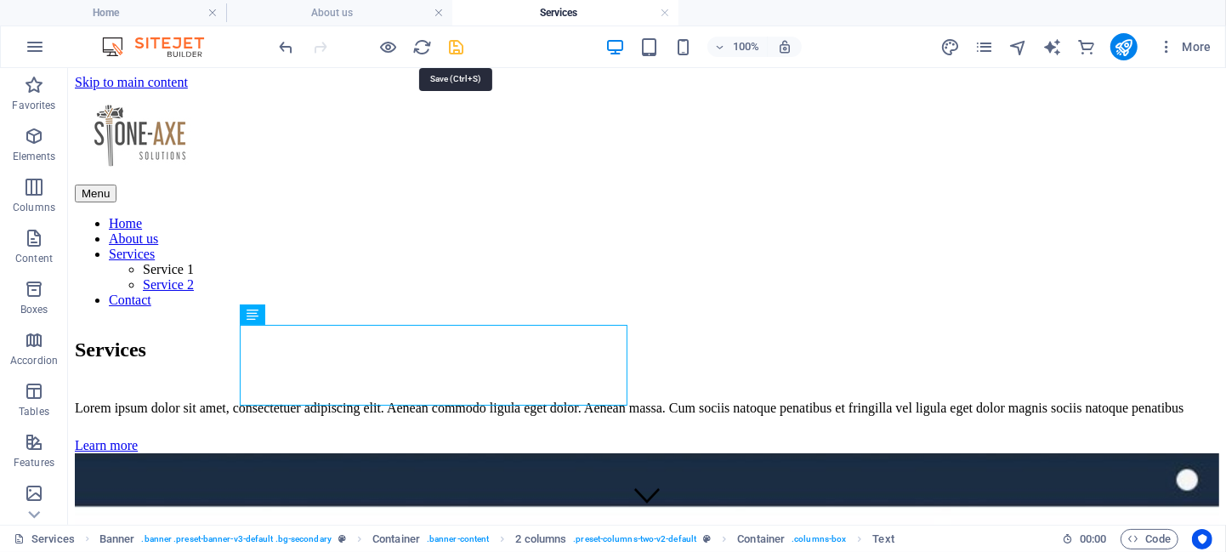
click at [458, 42] on icon "save" at bounding box center [457, 47] width 20 height 20
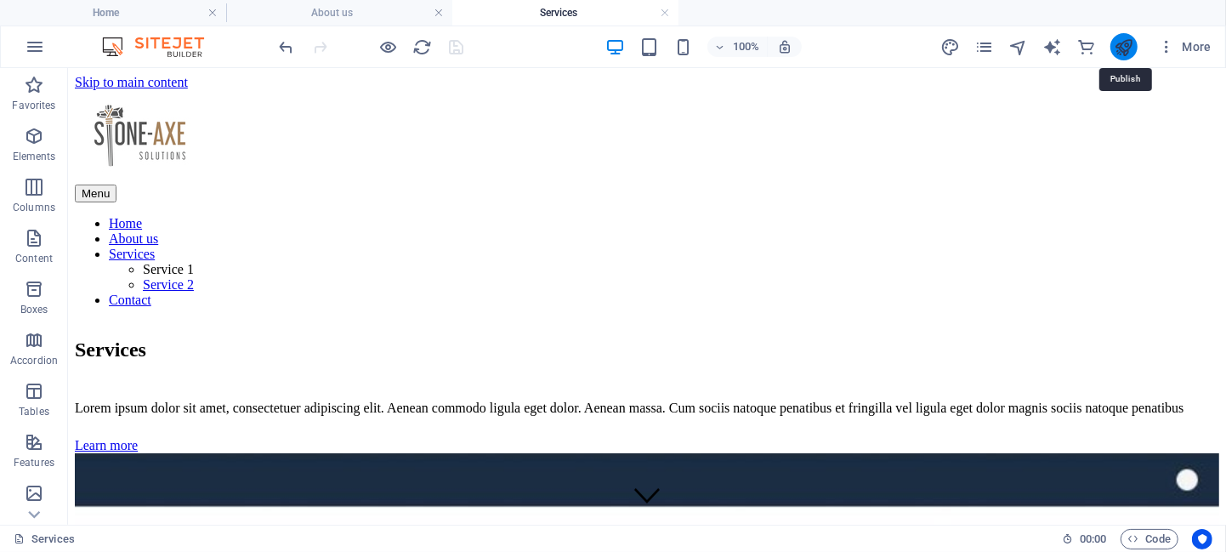
click at [1120, 51] on icon "publish" at bounding box center [1124, 47] width 20 height 20
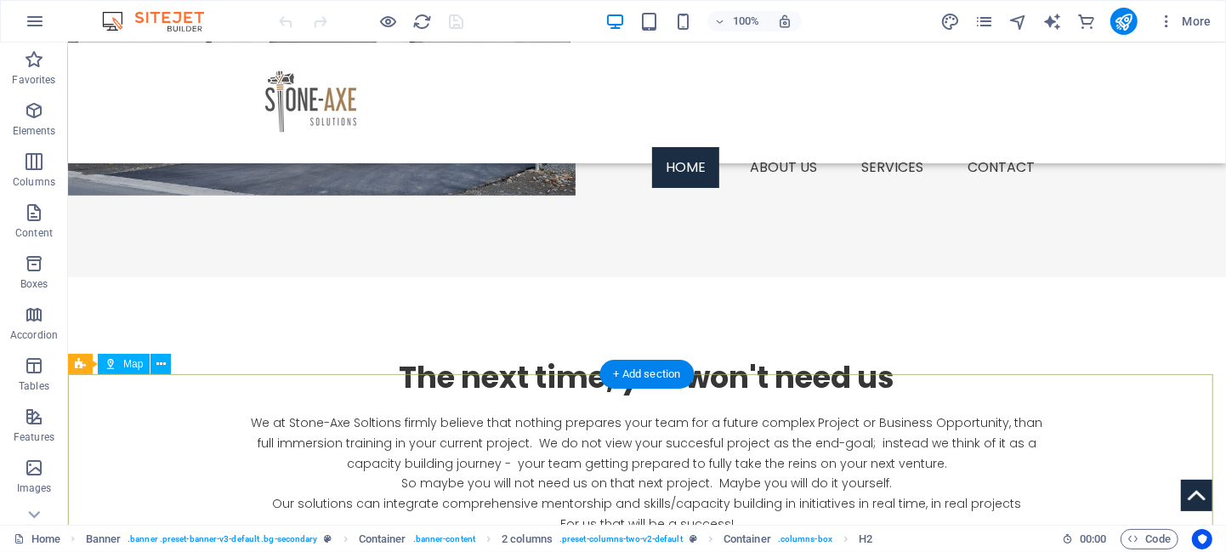
scroll to position [559, 0]
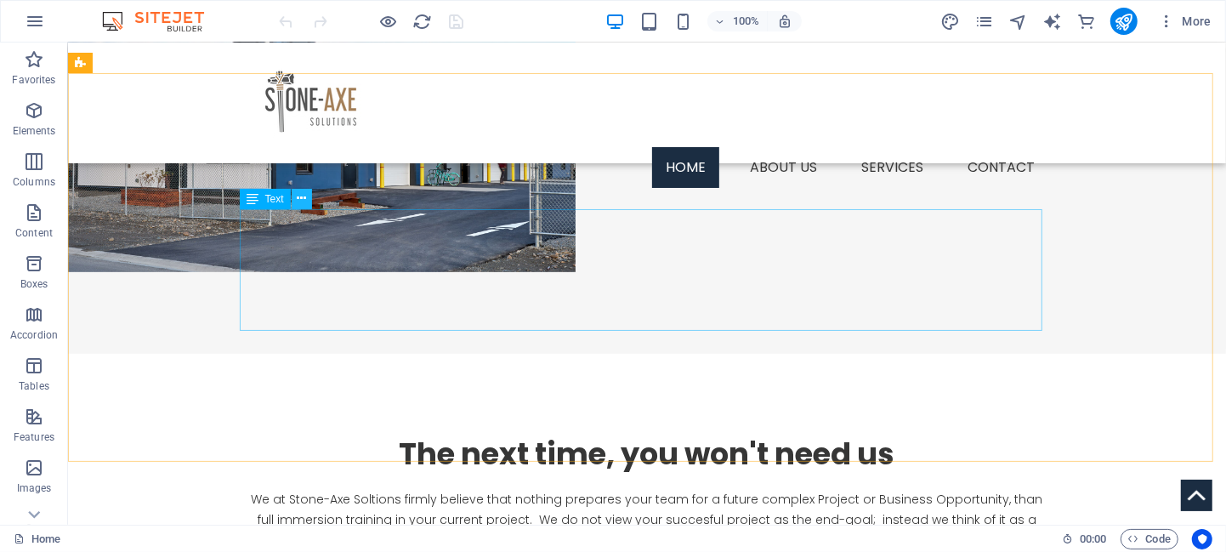
click at [305, 200] on icon at bounding box center [301, 199] width 9 height 18
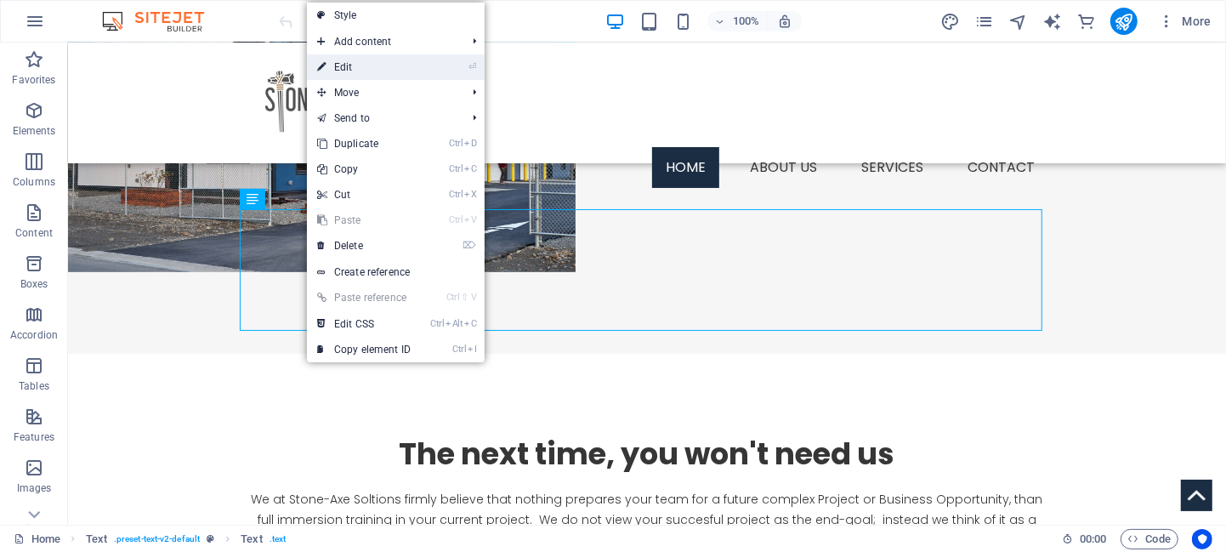
click at [357, 65] on link "⏎ Edit" at bounding box center [364, 67] width 114 height 26
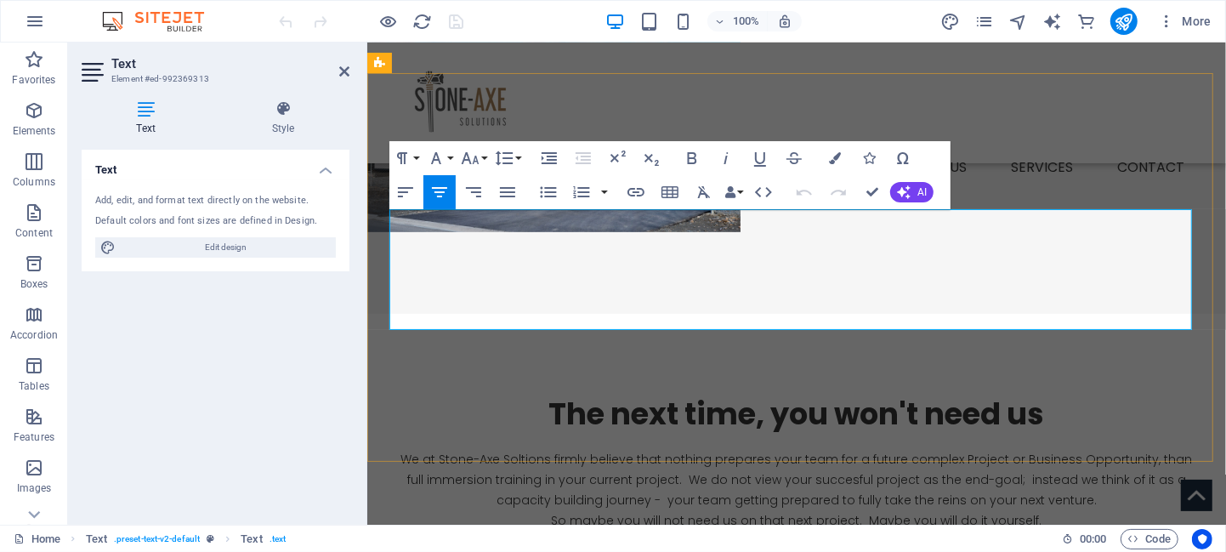
click at [865, 449] on p "We at Stone-Axe Soltions firmly believe that nothing prepares your team for a f…" at bounding box center [795, 510] width 802 height 122
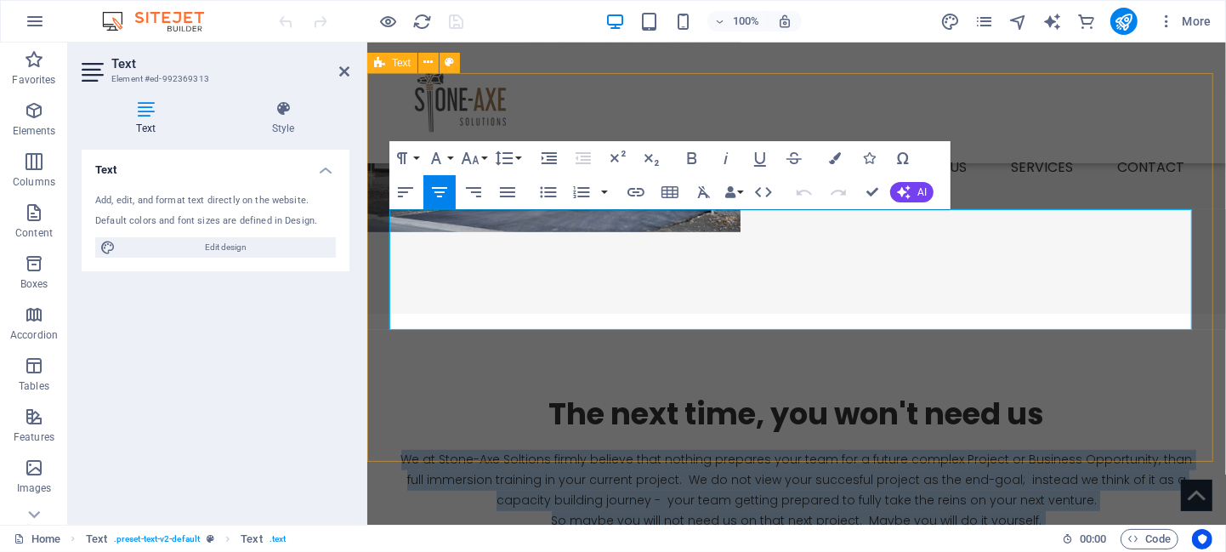
drag, startPoint x: 882, startPoint y: 320, endPoint x: 378, endPoint y: 224, distance: 513.2
click at [378, 313] on div "The next time, you won't need us We at Stone-Axe Soltions firmly believe that n…" at bounding box center [795, 531] width 859 height 436
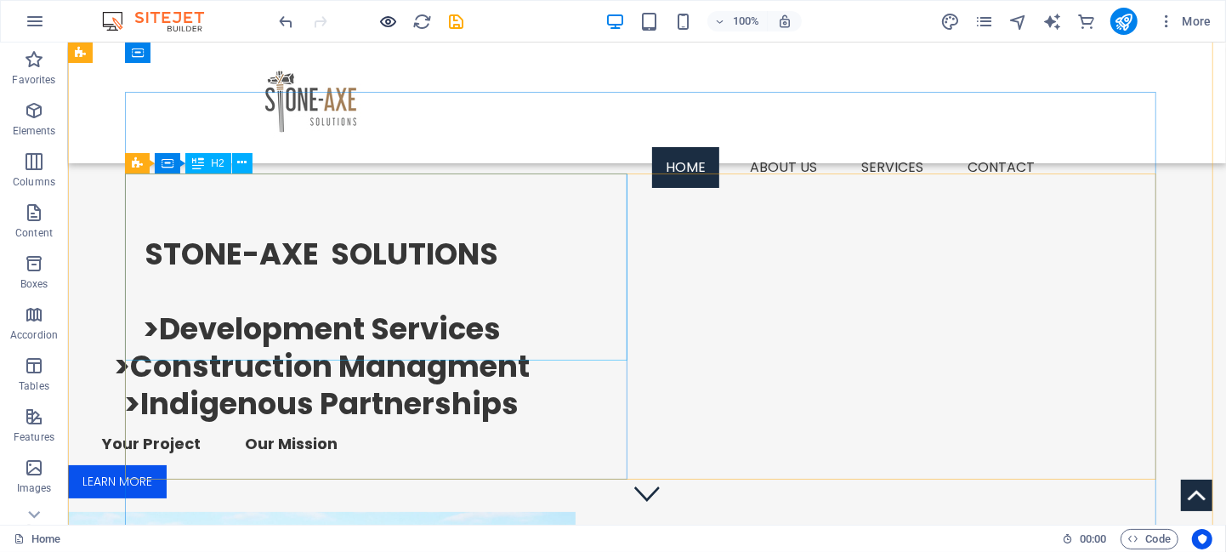
scroll to position [10, 0]
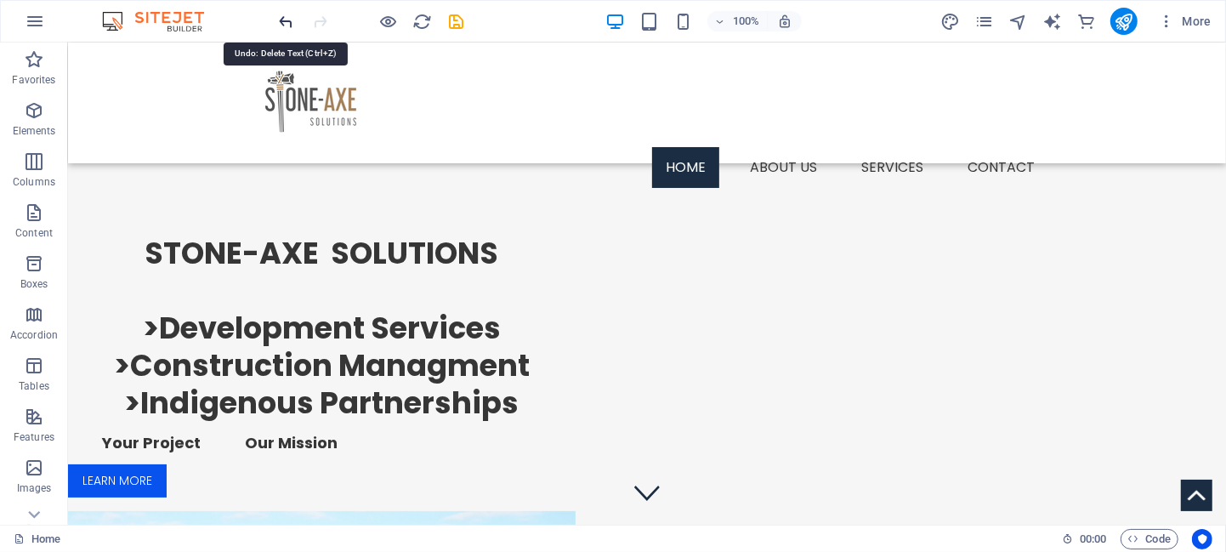
click at [289, 19] on icon "undo" at bounding box center [287, 22] width 20 height 20
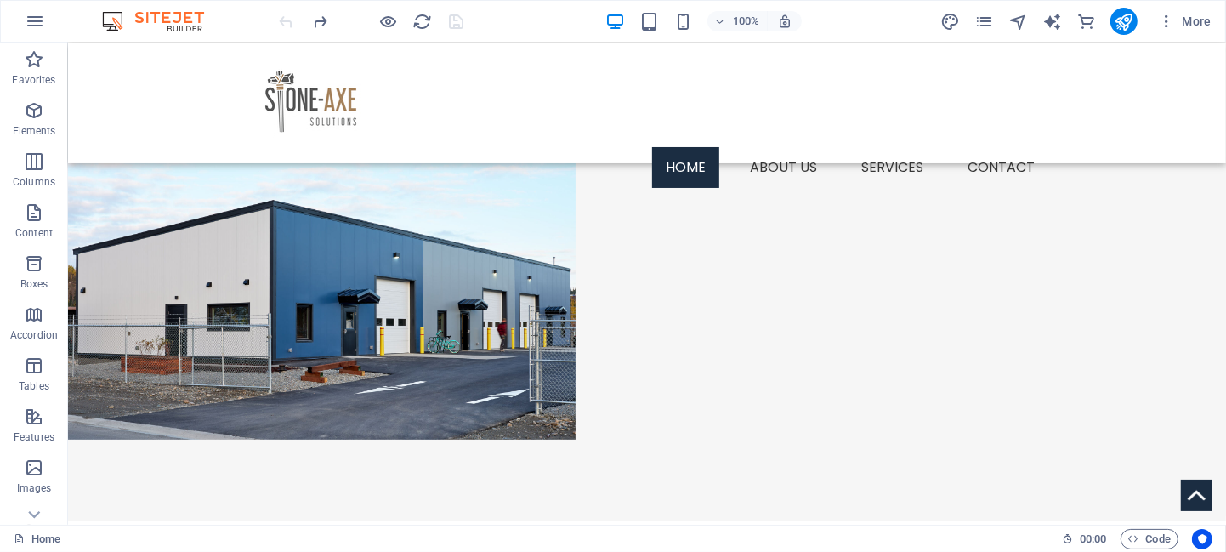
scroll to position [545, 0]
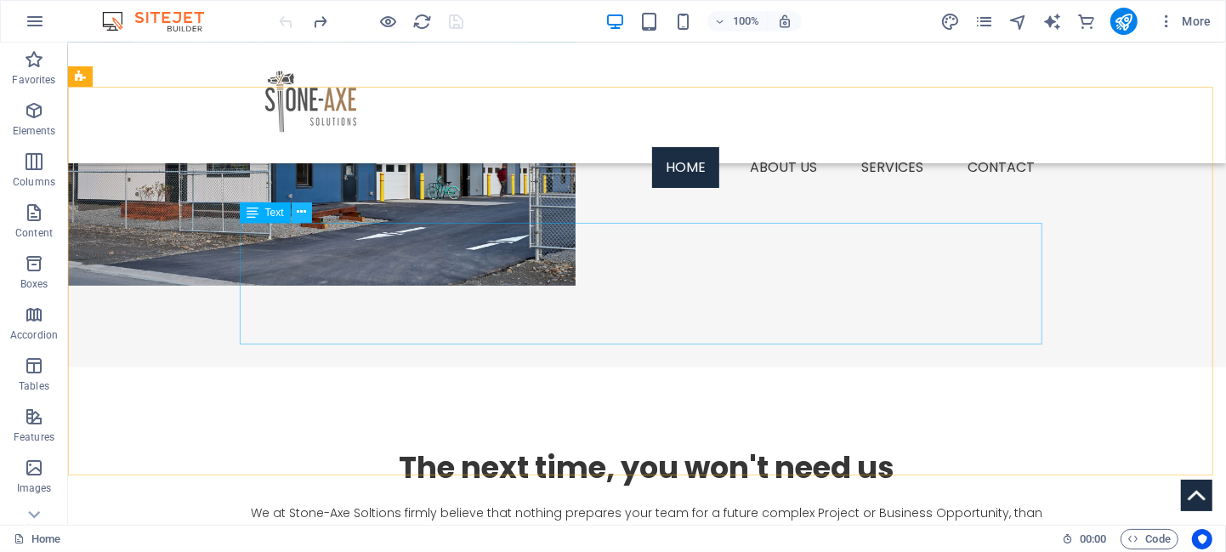
click at [308, 216] on button at bounding box center [302, 212] width 20 height 20
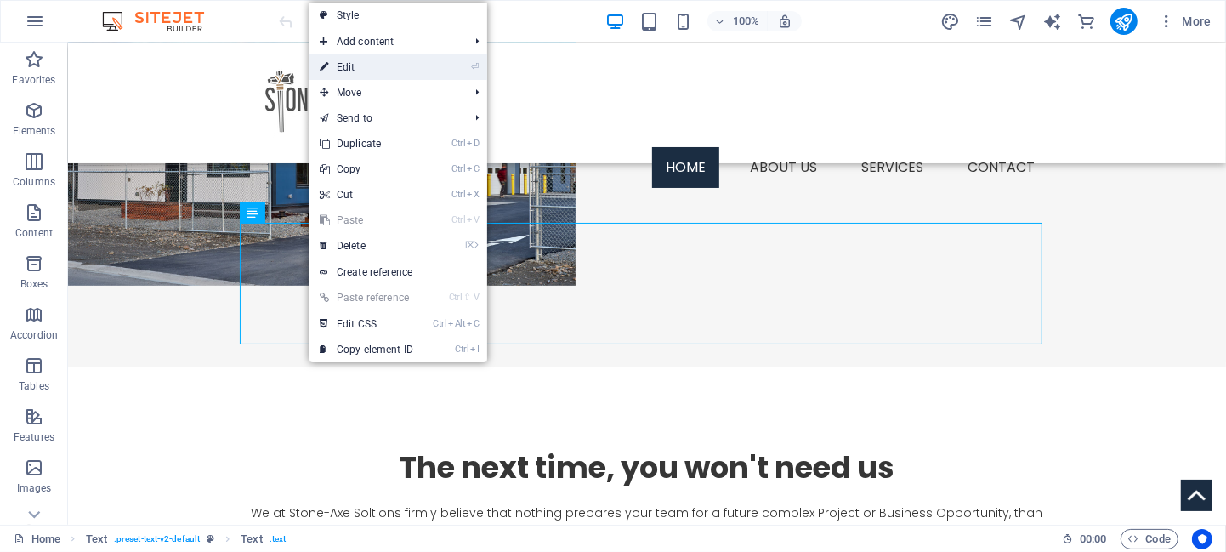
click at [363, 64] on link "⏎ Edit" at bounding box center [366, 67] width 114 height 26
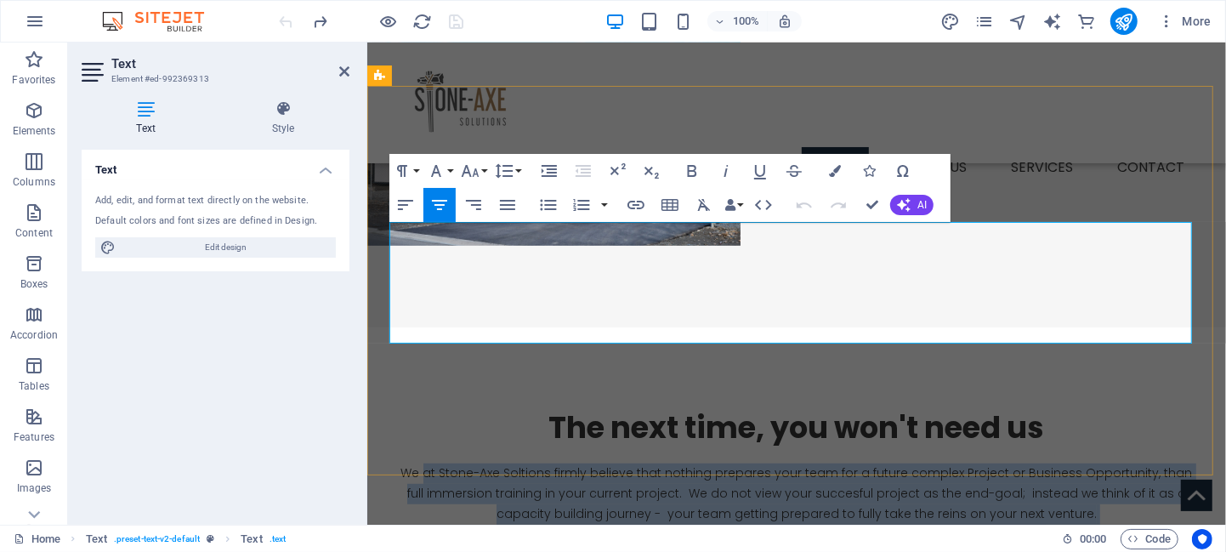
drag, startPoint x: 890, startPoint y: 326, endPoint x: 422, endPoint y: 239, distance: 475.5
click at [422, 462] on p "We at Stone-Axe Soltions firmly believe that nothing prepares your team for a f…" at bounding box center [795, 523] width 802 height 122
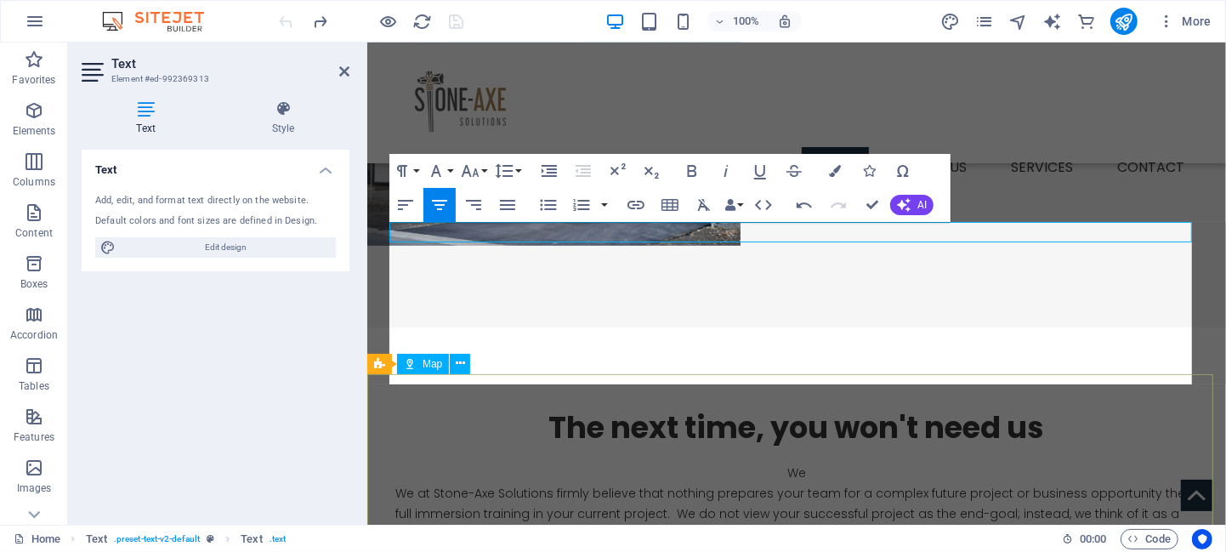
scroll to position [8481, 0]
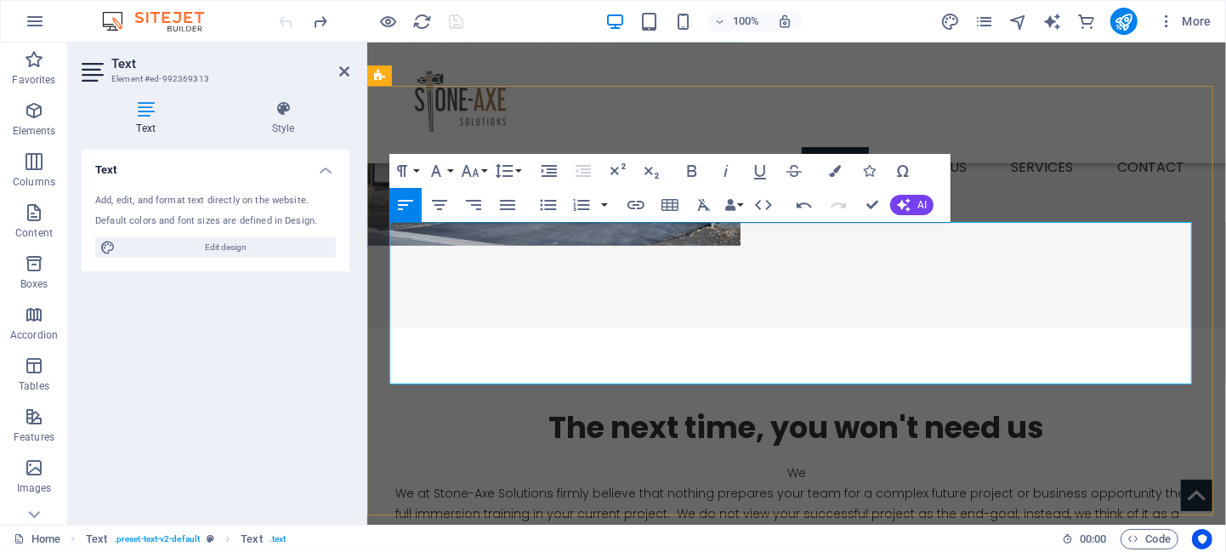
click at [394, 483] on p "We at Stone-Axe Solutions firmly believe that nothing prepares your team for a …" at bounding box center [795, 513] width 802 height 60
click at [435, 483] on p "We at Stone-Axe Solutions firmly believe that nothing prepares your team for a …" at bounding box center [795, 513] width 802 height 60
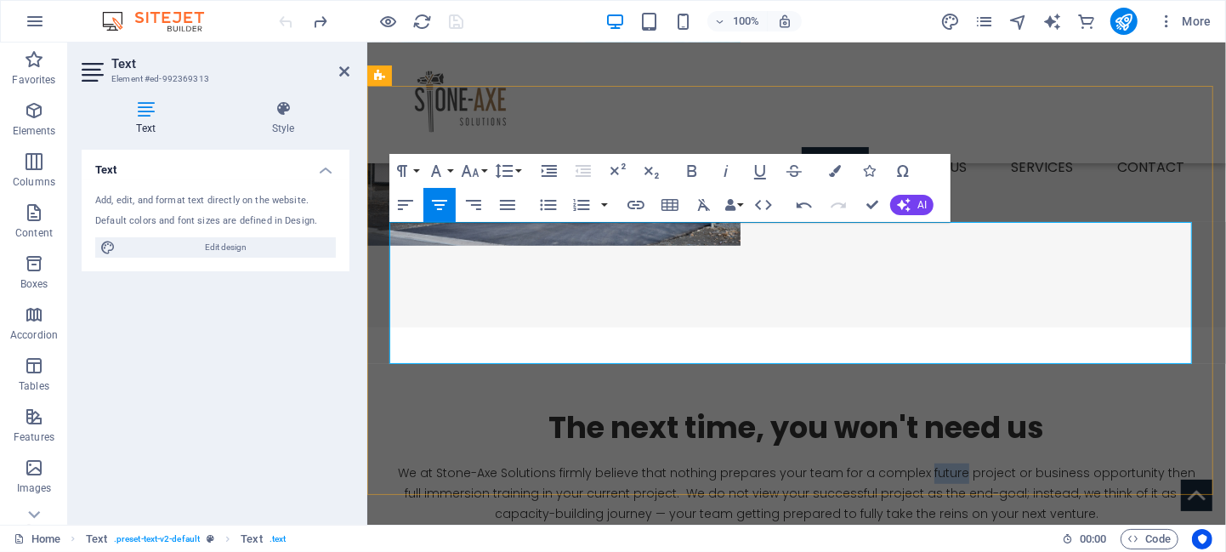
drag, startPoint x: 947, startPoint y: 229, endPoint x: 912, endPoint y: 230, distance: 34.9
click at [912, 462] on p "We at Stone-Axe Solutions firmly believe that nothing prepares your team for a …" at bounding box center [795, 492] width 802 height 60
click at [725, 169] on icon "button" at bounding box center [725, 171] width 4 height 12
drag, startPoint x: 587, startPoint y: 251, endPoint x: 548, endPoint y: 254, distance: 39.3
click at [548, 462] on p "We at Stone-Axe Solutions firmly believe that nothing prepares your team for a …" at bounding box center [795, 492] width 802 height 60
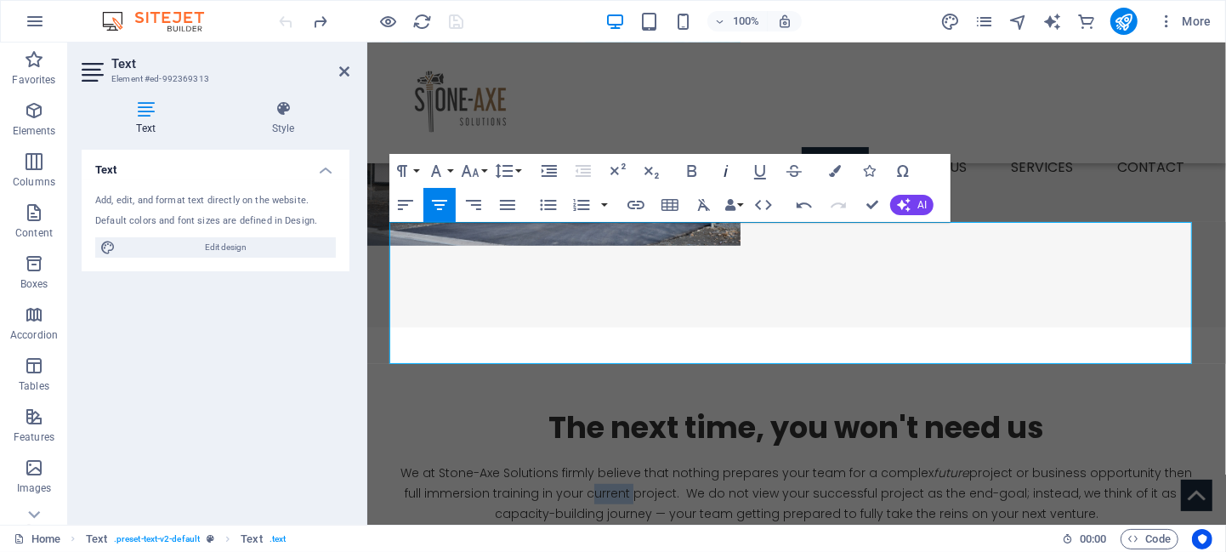
click at [727, 167] on icon "button" at bounding box center [726, 171] width 20 height 20
click at [975, 462] on p "We at Stone-Axe Solutions firmly believe that nothing prepares your team for a …" at bounding box center [795, 492] width 802 height 60
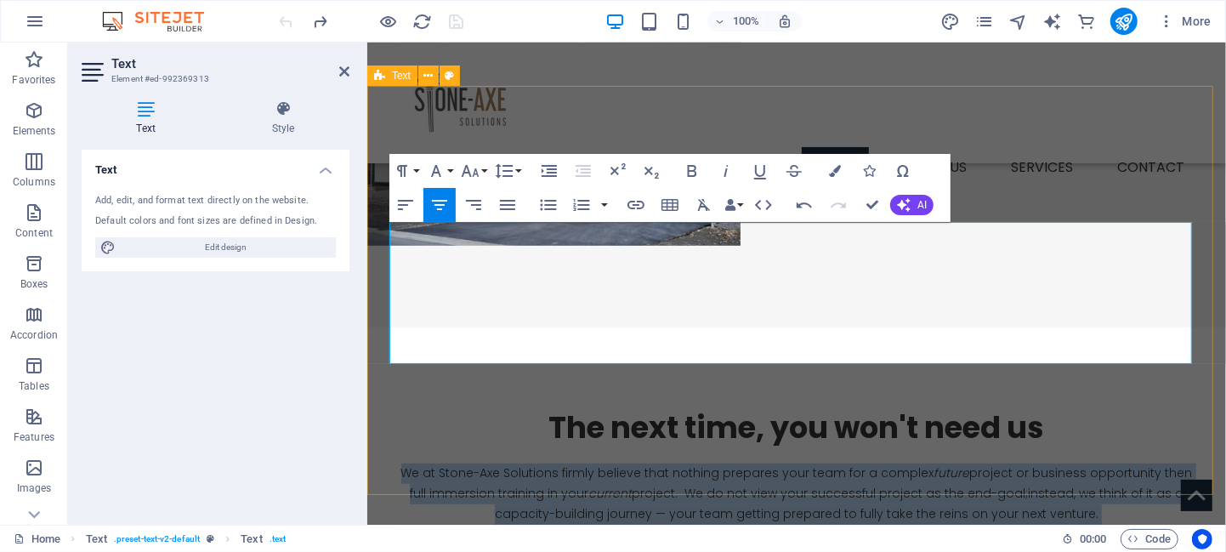
drag, startPoint x: 727, startPoint y: 332, endPoint x: 375, endPoint y: 225, distance: 367.9
click at [375, 326] on div "The next time, you won't need us We at Stone-Axe Solutions firmly believe that …" at bounding box center [795, 554] width 859 height 456
click at [439, 202] on icon "button" at bounding box center [439, 205] width 20 height 20
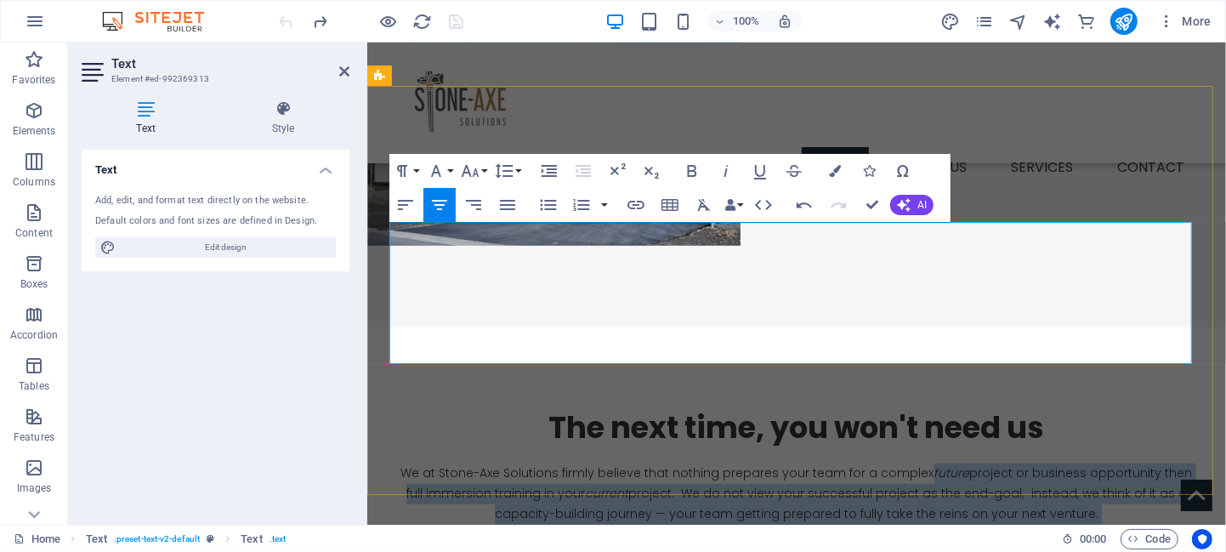
click at [650, 462] on p "We at Stone-Axe Solutions firmly believe that nothing prepares your team for a …" at bounding box center [795, 492] width 802 height 60
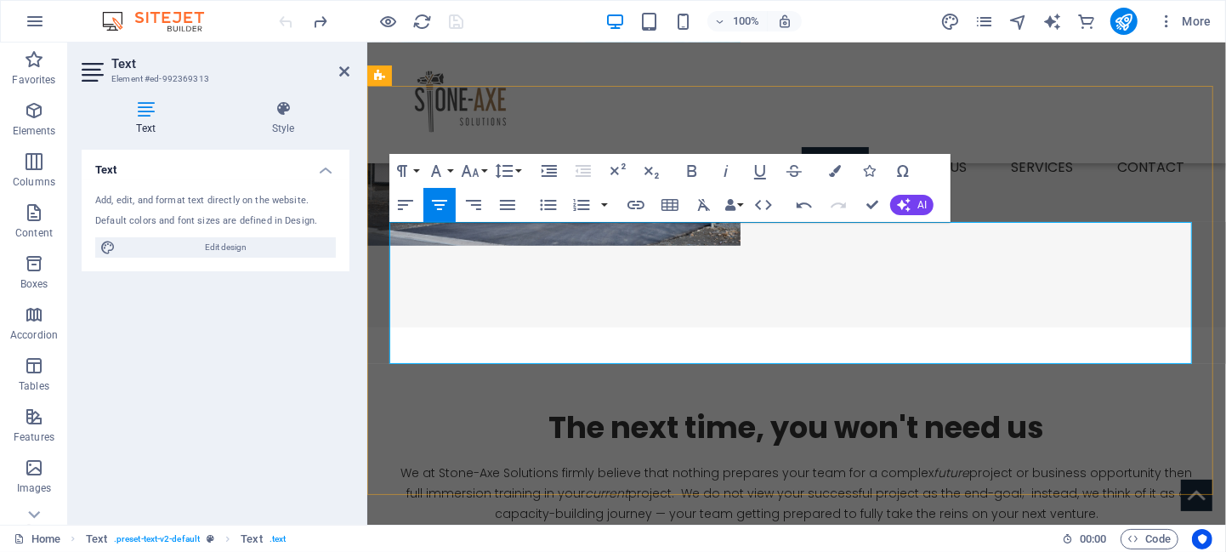
click at [1043, 524] on p "So maybe you will not need us on that next project. Maybe you will do it yourse…" at bounding box center [795, 534] width 802 height 20
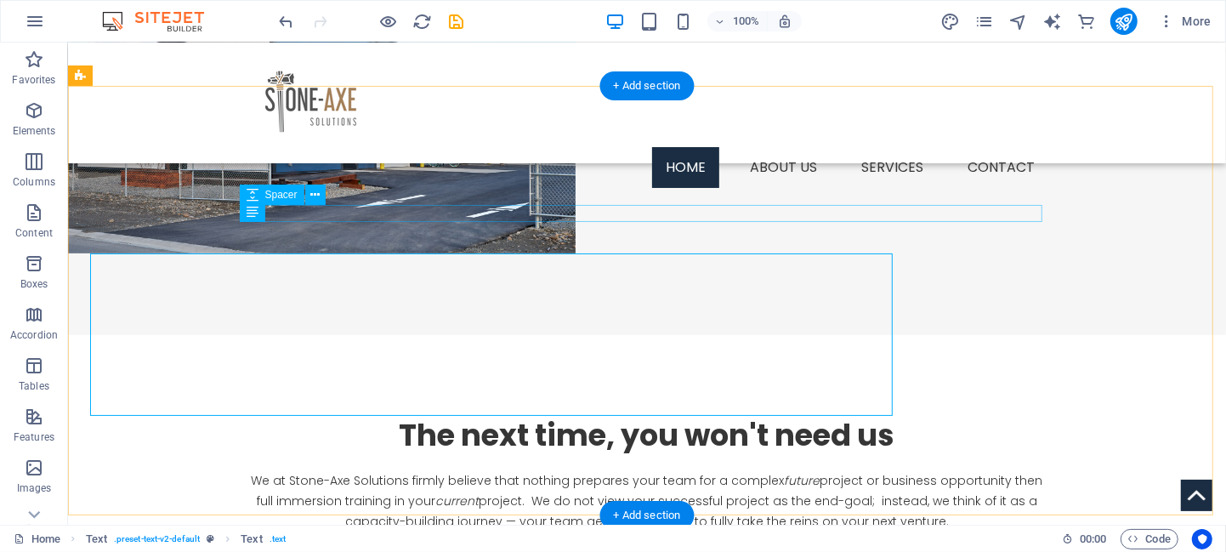
scroll to position [546, 0]
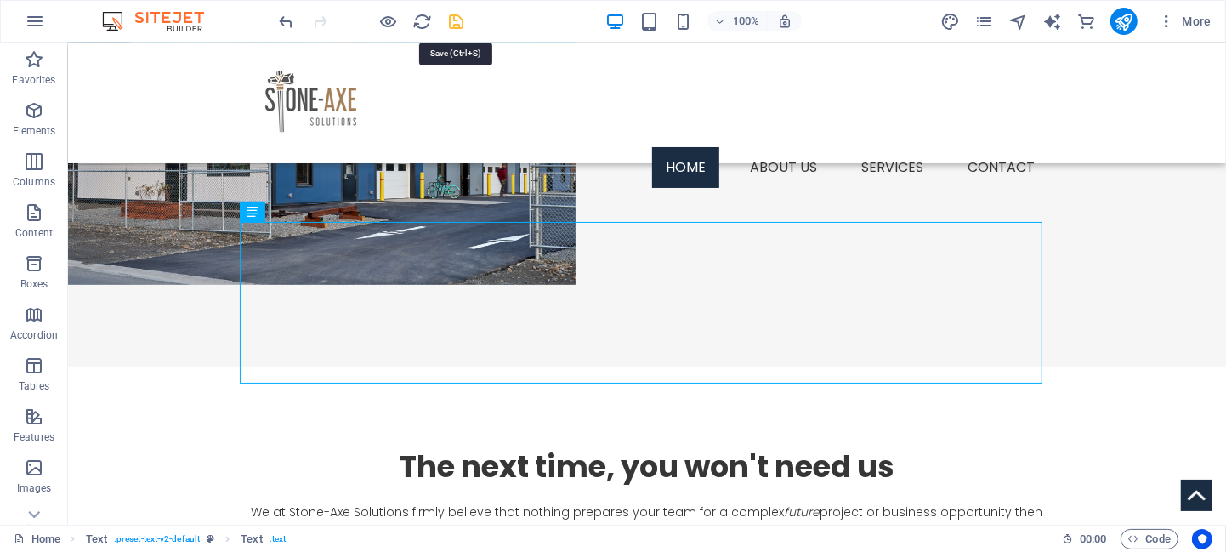
click at [456, 19] on icon "save" at bounding box center [457, 22] width 20 height 20
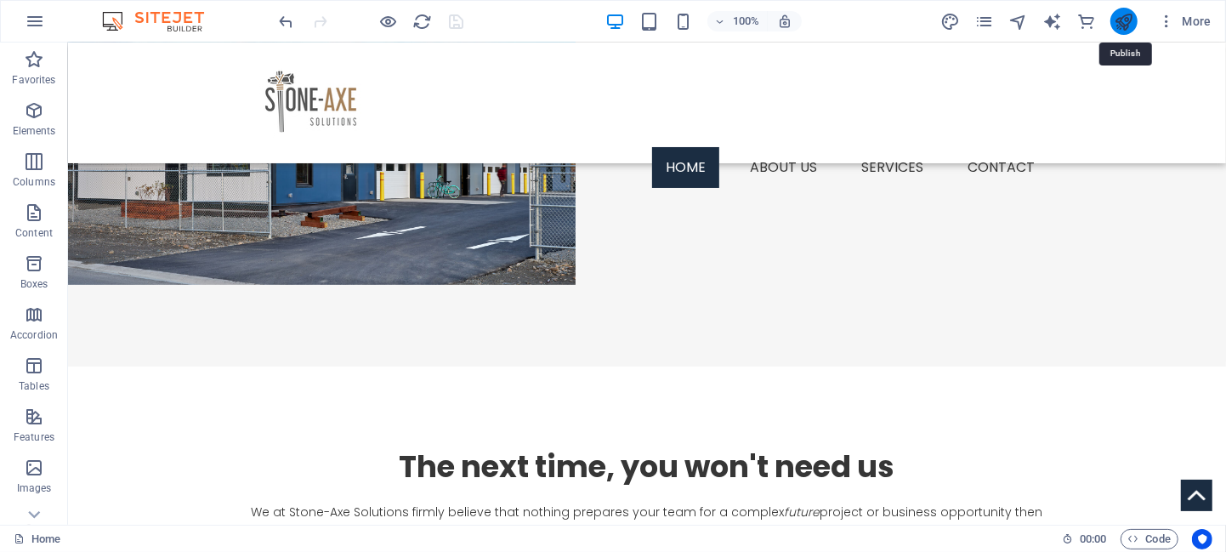
click at [1130, 24] on icon "publish" at bounding box center [1124, 22] width 20 height 20
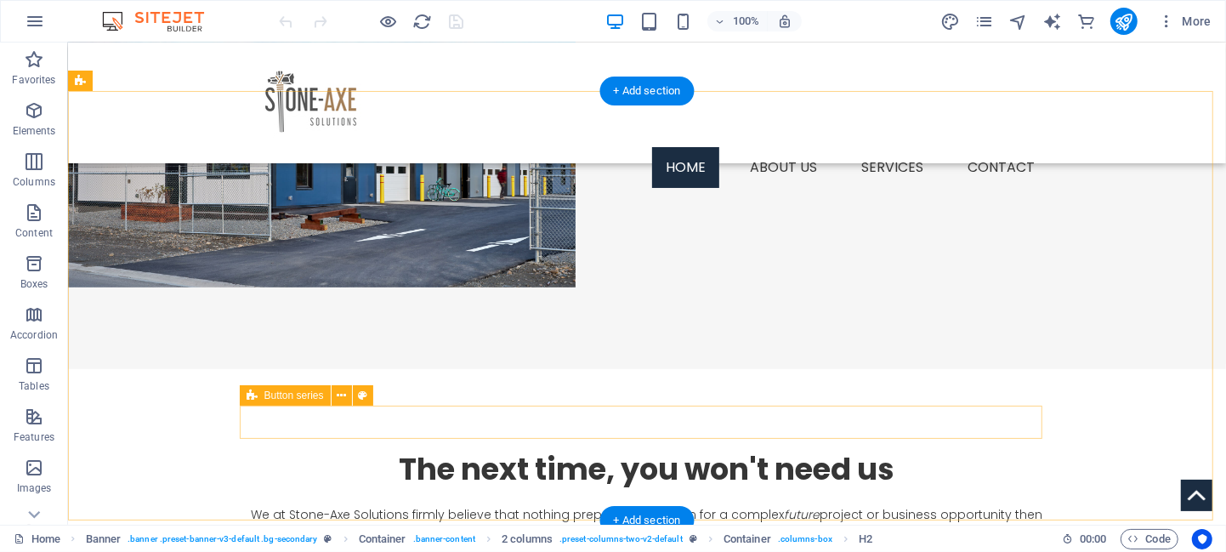
scroll to position [544, 0]
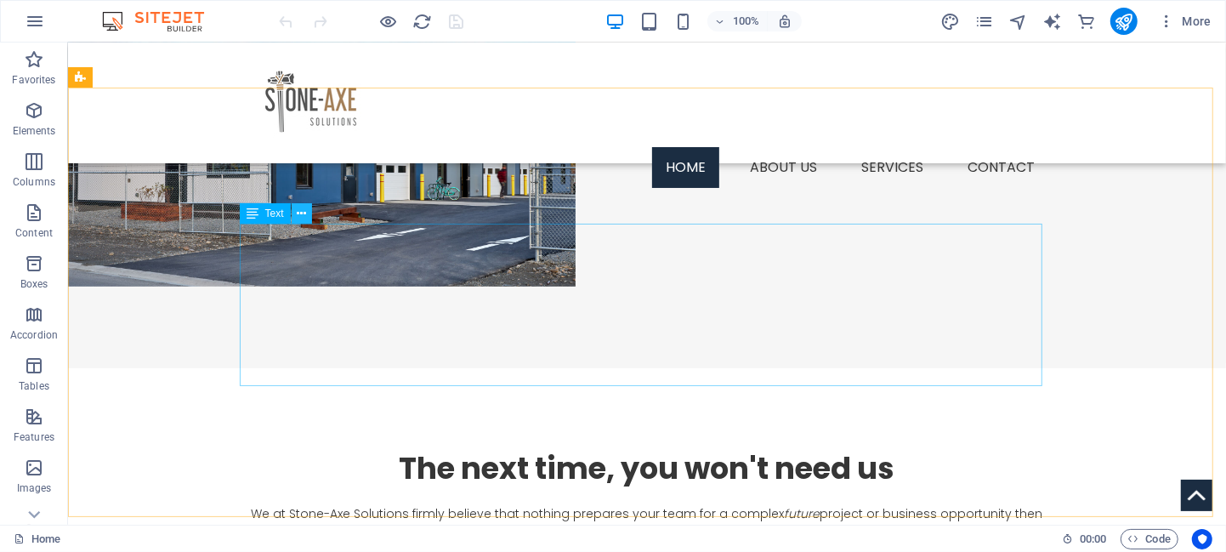
click at [298, 211] on icon at bounding box center [301, 214] width 9 height 18
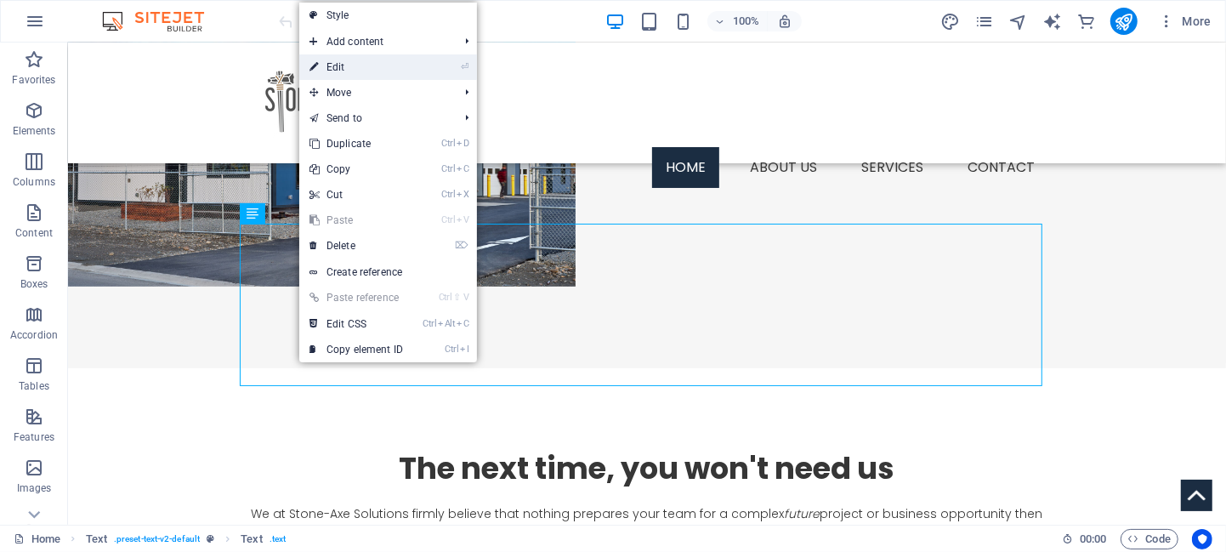
click at [352, 61] on link "⏎ Edit" at bounding box center [356, 67] width 114 height 26
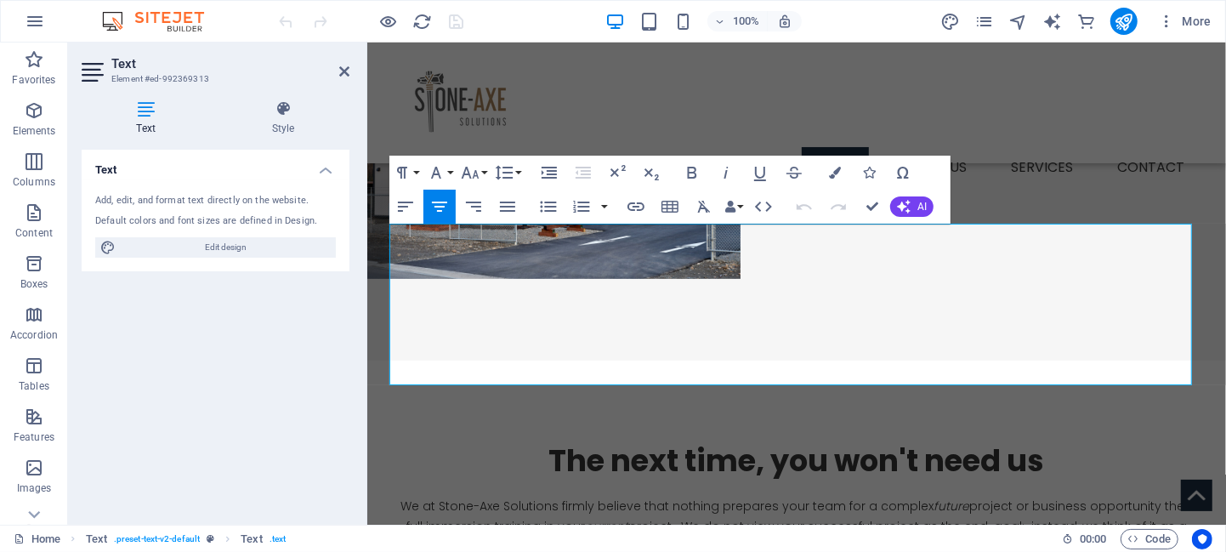
scroll to position [576, 0]
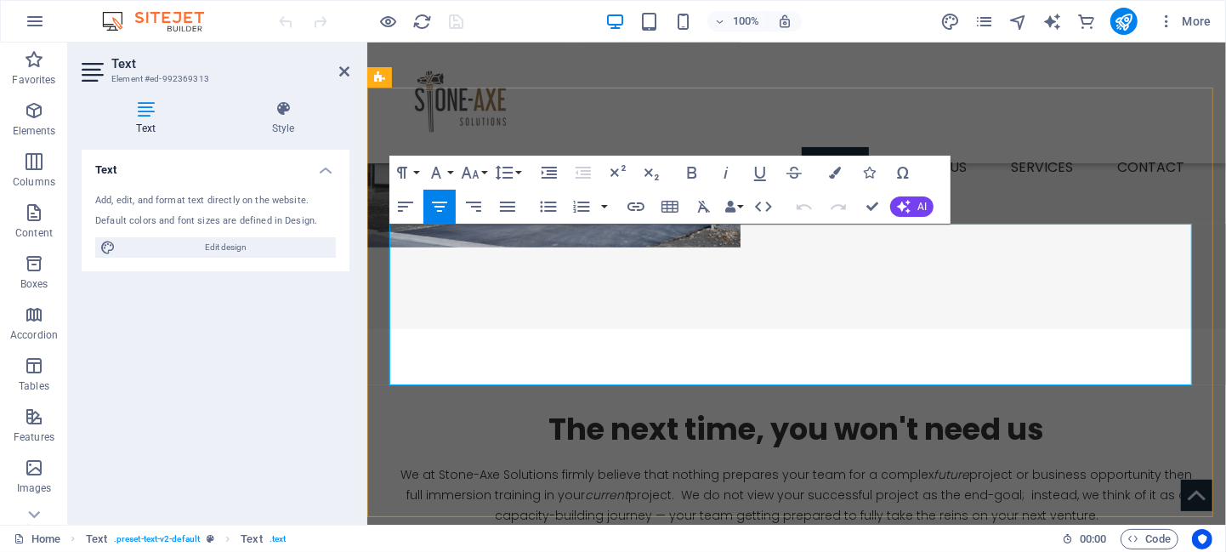
click at [666, 464] on p "We at Stone-Axe Solutions firmly believe that nothing prepares your team for a …" at bounding box center [795, 494] width 802 height 60
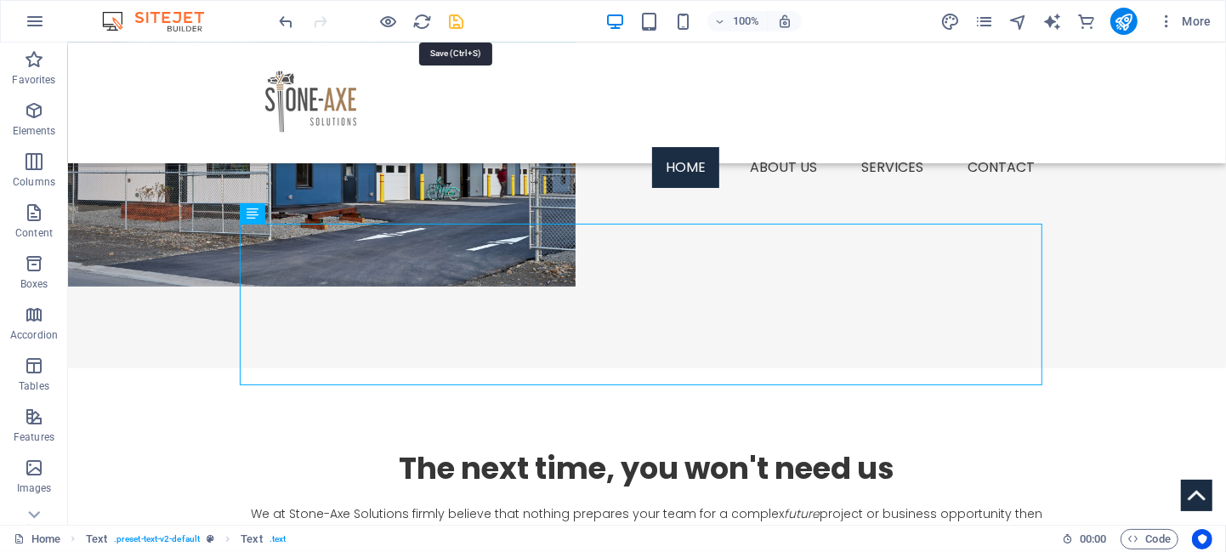
click at [455, 18] on icon "save" at bounding box center [457, 22] width 20 height 20
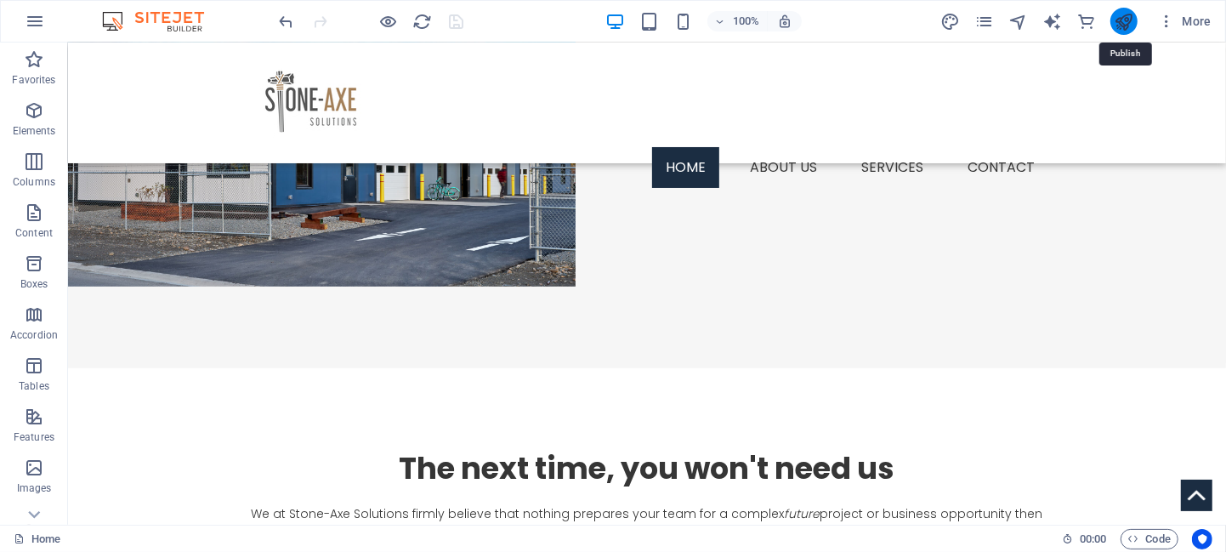
click at [1119, 22] on icon "publish" at bounding box center [1124, 22] width 20 height 20
